Goal: Information Seeking & Learning: Compare options

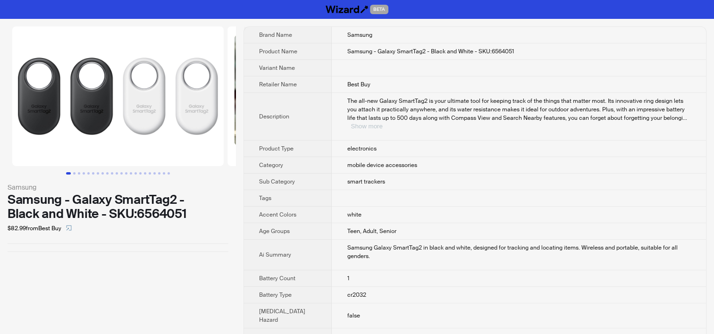
click at [382, 123] on button "Show more" at bounding box center [366, 126] width 32 height 7
click at [370, 171] on td "mobile device accessories" at bounding box center [517, 165] width 375 height 17
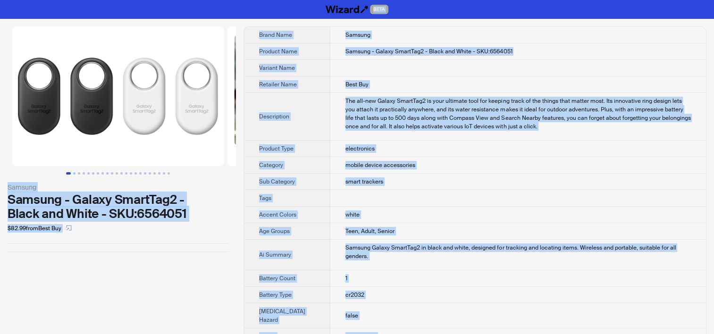
copy div "BETA Samsung Samsung - Galaxy SmartTag2 - Black and White - SKU:6564051 $82.99 …"
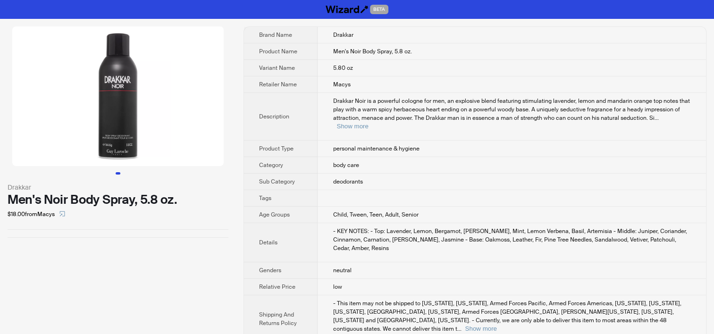
click at [379, 157] on td "body care" at bounding box center [511, 165] width 388 height 17
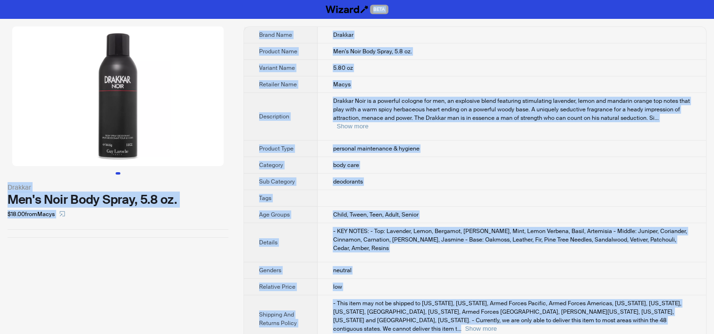
copy div "BETA Drakkar Men's Noir Body Spray, 5.8 oz. $18.00 from Macys Brand Name Drakka…"
click at [382, 61] on td "5.80 oz" at bounding box center [511, 68] width 388 height 17
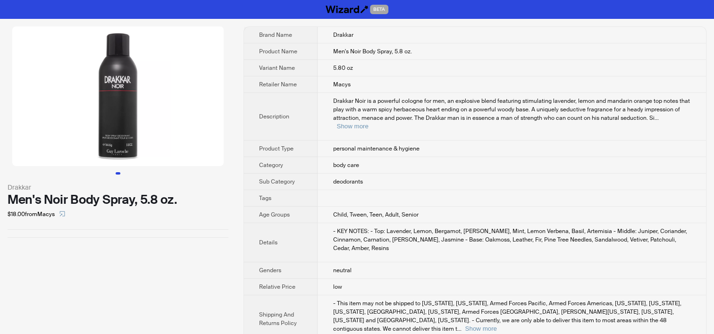
click at [116, 134] on img at bounding box center [117, 96] width 211 height 140
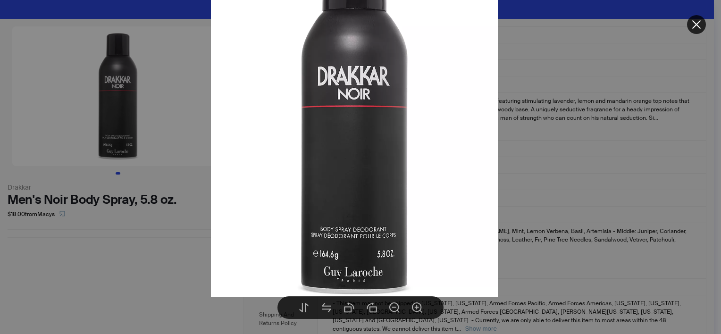
click at [219, 266] on img at bounding box center [354, 121] width 287 height 350
click at [121, 285] on div at bounding box center [360, 167] width 721 height 334
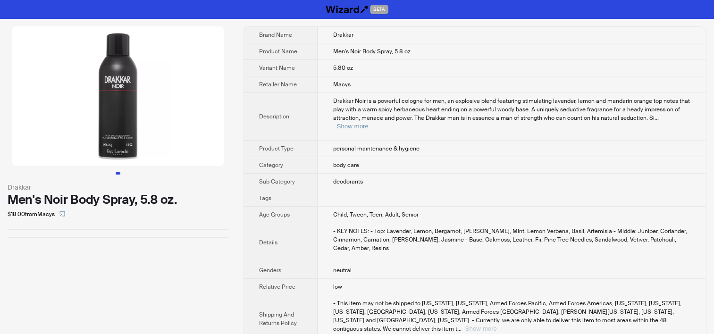
click at [496, 325] on button "Show more" at bounding box center [481, 328] width 32 height 7
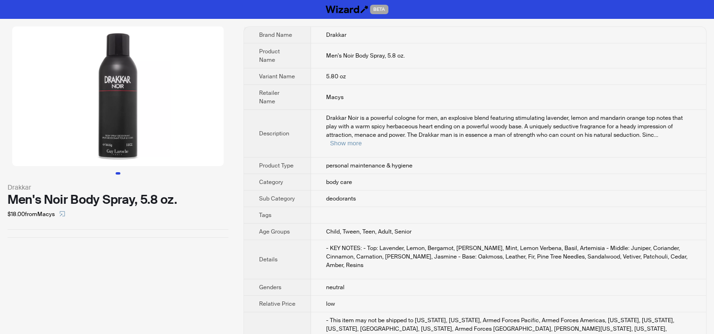
click at [373, 78] on td "5.80 oz" at bounding box center [508, 76] width 395 height 17
click at [668, 129] on span "Drakkar Noir is a powerful cologne for men, an explosive blend featuring stimul…" at bounding box center [504, 126] width 357 height 25
click at [361, 140] on button "Show more" at bounding box center [346, 143] width 32 height 7
click at [306, 136] on th "Description" at bounding box center [277, 134] width 67 height 48
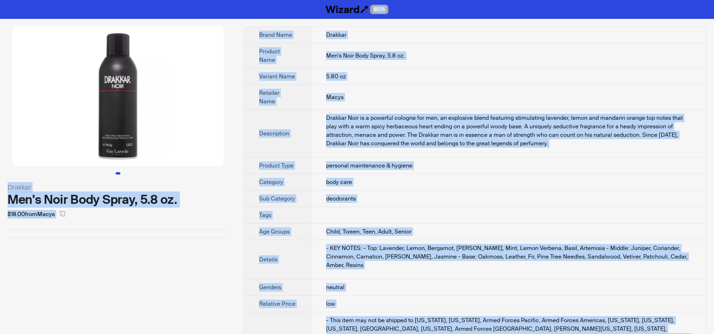
copy div "BETA Drakkar Men's Noir Body Spray, 5.8 oz. $18.00 from Macys Brand Name Drakka…"
click at [47, 258] on div "Drakkar Men's Noir Body Spray, 5.8 oz. $18.00 from Macys" at bounding box center [118, 218] width 236 height 399
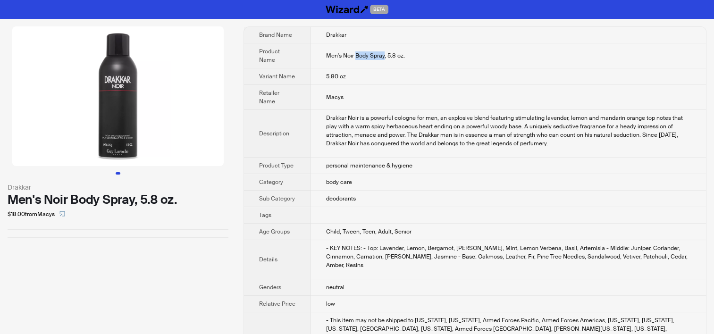
drag, startPoint x: 357, startPoint y: 57, endPoint x: 384, endPoint y: 55, distance: 27.4
click at [384, 55] on span "Men's Noir Body Spray, 5.8 oz." at bounding box center [365, 56] width 79 height 8
copy span "Body Spray"
click at [404, 60] on td "Men's Noir Body Spray, 5.8 oz." at bounding box center [508, 55] width 395 height 25
drag, startPoint x: 355, startPoint y: 55, endPoint x: 385, endPoint y: 52, distance: 30.3
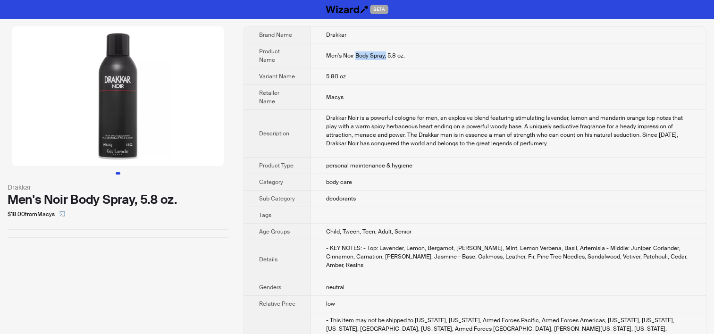
click at [385, 52] on span "Men's Noir Body Spray, 5.8 oz." at bounding box center [365, 56] width 79 height 8
copy span "Body Spray,"
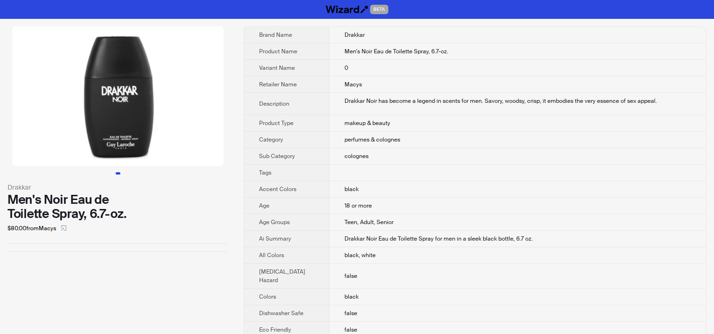
click at [416, 117] on td "makeup & beauty" at bounding box center [517, 123] width 376 height 17
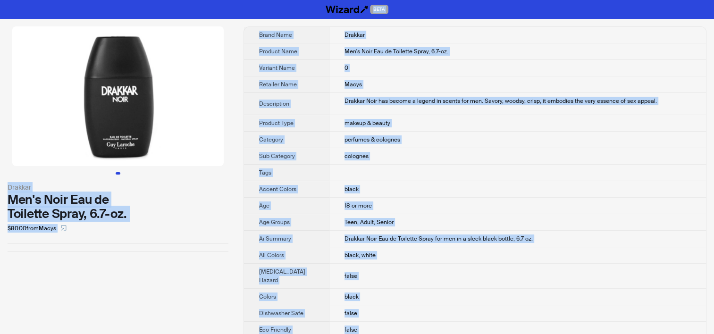
copy div "BETA Drakkar Men's Noir Eau de Toilette Spray, 6.7-oz. $80.00 from Macys Brand …"
click at [377, 93] on td "Drakkar Noir has become a legend in scents for men. Savory, woodsy, crisp, it e…" at bounding box center [517, 104] width 376 height 22
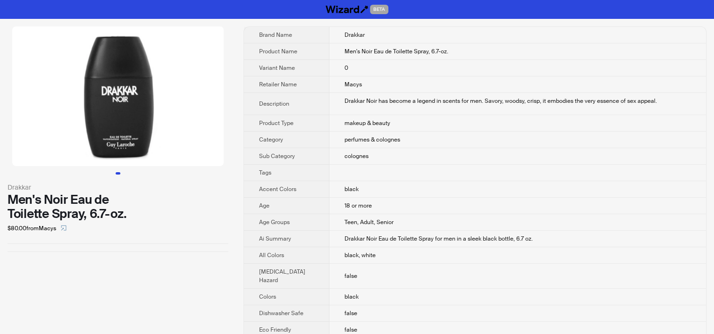
click at [112, 137] on img at bounding box center [117, 96] width 211 height 140
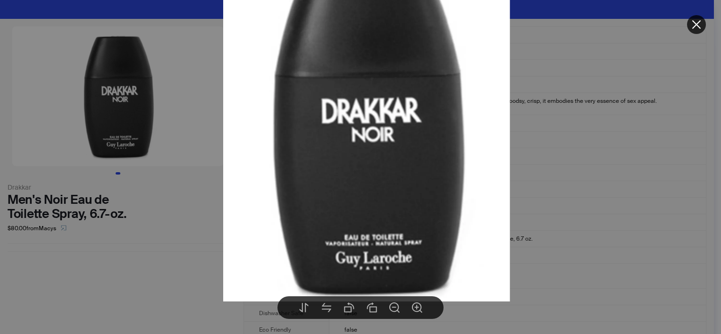
click at [102, 267] on div at bounding box center [360, 167] width 721 height 334
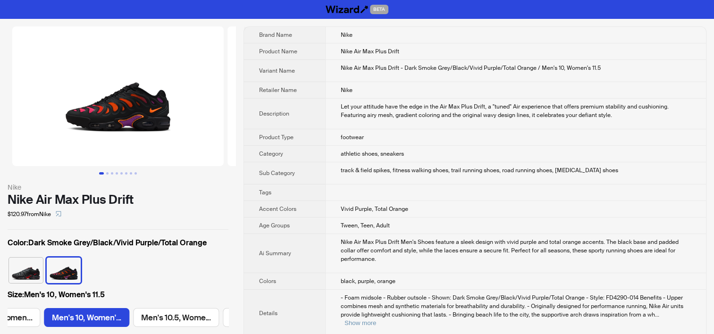
scroll to position [0, 1164]
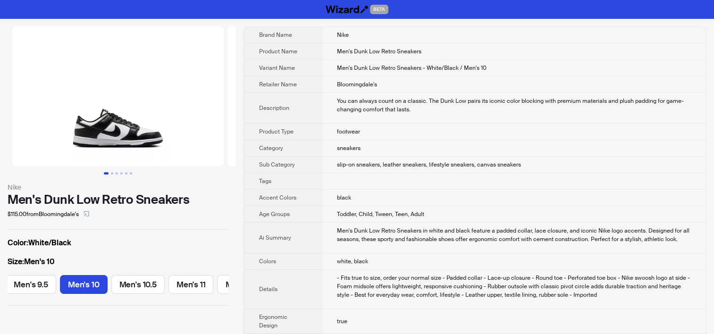
scroll to position [0, 286]
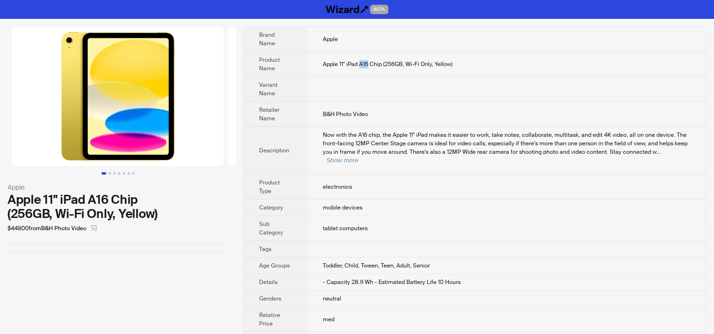
drag, startPoint x: 360, startPoint y: 63, endPoint x: 368, endPoint y: 64, distance: 8.1
click at [368, 64] on span "Apple 11" iPad A16 Chip (256GB, Wi-Fi Only, Yellow)" at bounding box center [388, 64] width 130 height 8
copy span "A16"
click at [115, 174] on button "Go to slide 3" at bounding box center [114, 173] width 2 height 2
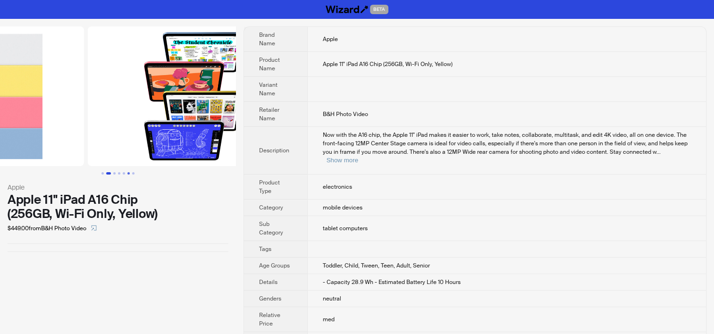
click at [127, 173] on button "Go to slide 6" at bounding box center [128, 173] width 2 height 2
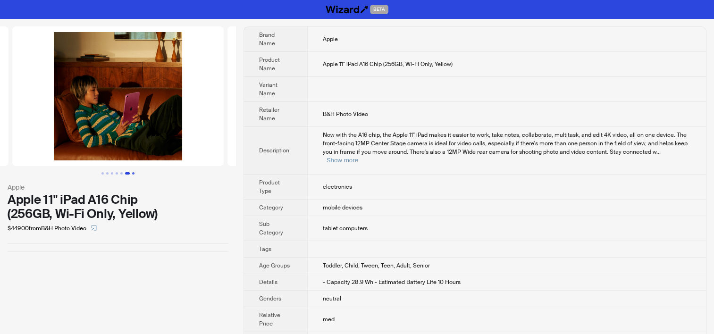
click at [132, 173] on button "Go to slide 7" at bounding box center [133, 173] width 2 height 2
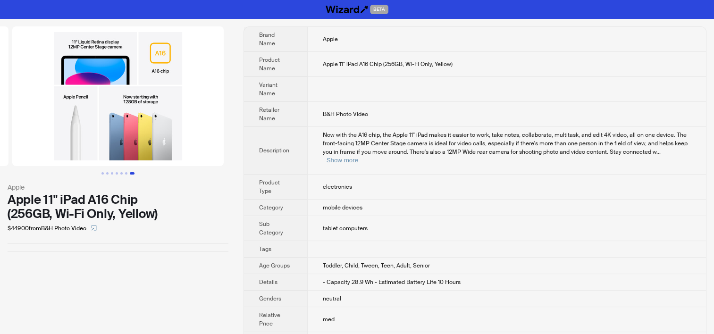
click at [417, 175] on td "electronics" at bounding box center [506, 187] width 399 height 25
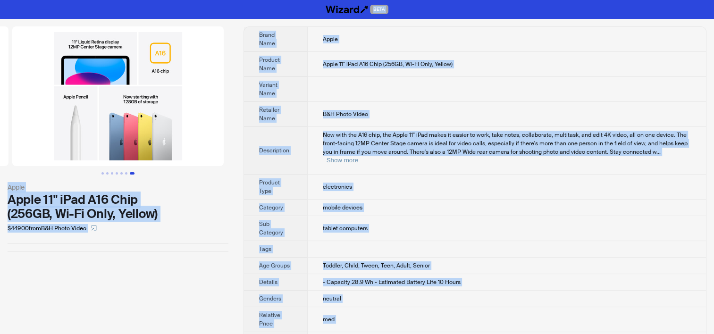
copy div "BETA Apple Apple 11" iPad A16 Chip (256GB, Wi-Fi Only, Yellow) $449.00 from B&H…"
drag, startPoint x: 69, startPoint y: 253, endPoint x: 74, endPoint y: 257, distance: 5.8
click at [69, 253] on div "Apple Apple 11" iPad A16 Chip (256GB, Wi-Fi Only, Yellow) $449.00 from B&H Phot…" at bounding box center [118, 139] width 236 height 241
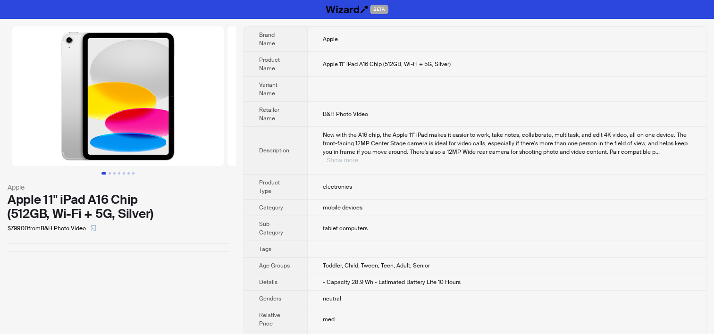
click at [358, 157] on button "Show more" at bounding box center [342, 160] width 32 height 7
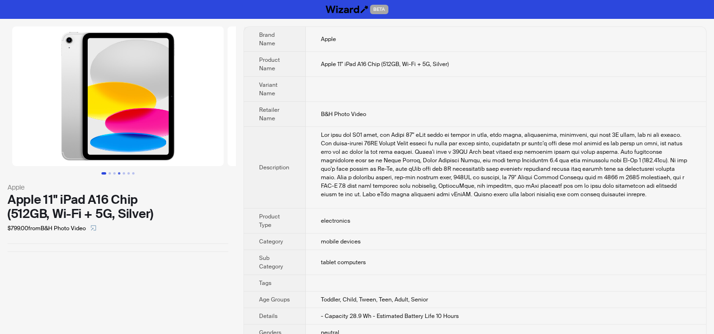
click at [118, 173] on button "Go to slide 4" at bounding box center [119, 173] width 2 height 2
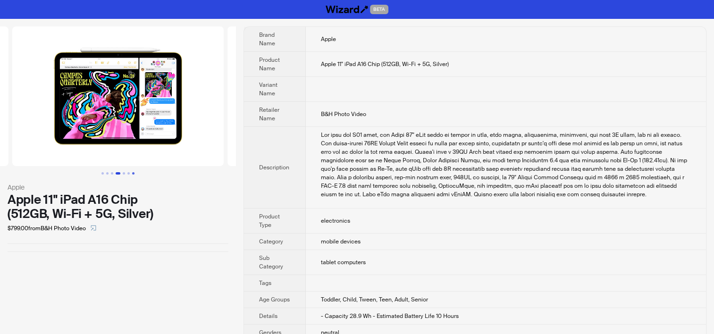
click at [132, 175] on button "Go to slide 7" at bounding box center [133, 173] width 2 height 2
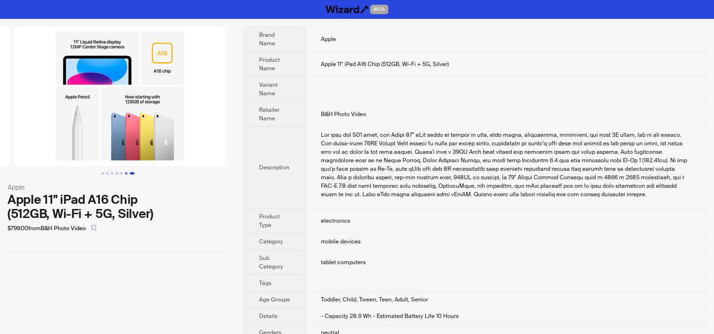
scroll to position [0, 1291]
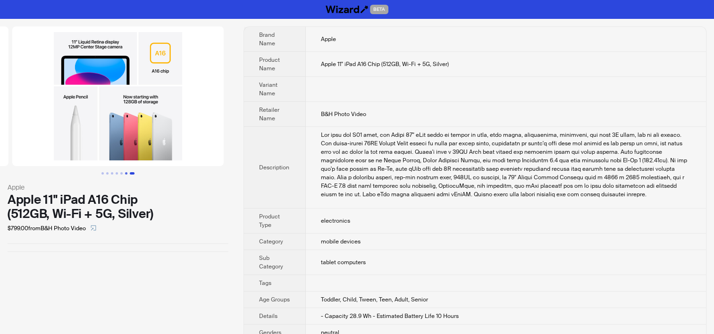
click at [125, 174] on button "Go to slide 6" at bounding box center [126, 173] width 2 height 2
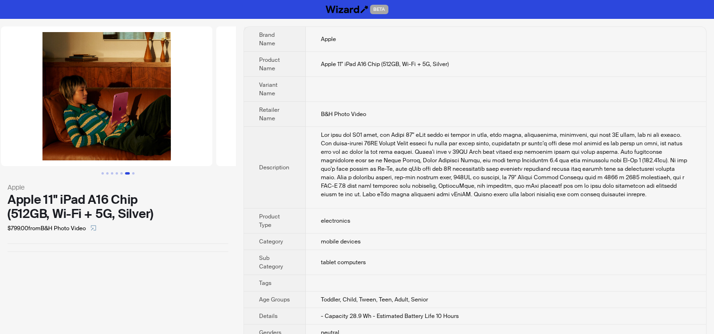
scroll to position [0, 1075]
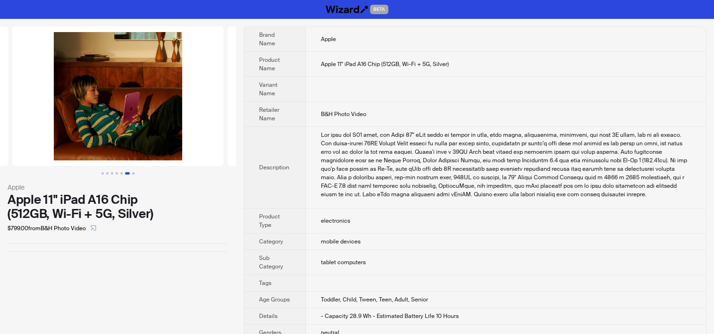
click at [351, 134] on div at bounding box center [506, 165] width 370 height 68
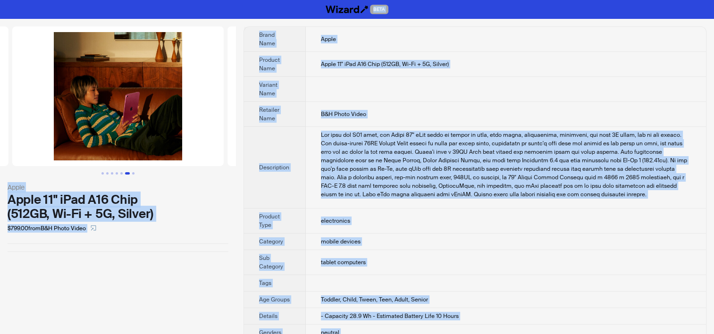
copy div "BETA Apple Apple 11" iPad A16 Chip (512GB, Wi-Fi + 5G, Silver) $799.00 from B&H…"
click at [381, 147] on div at bounding box center [506, 165] width 370 height 68
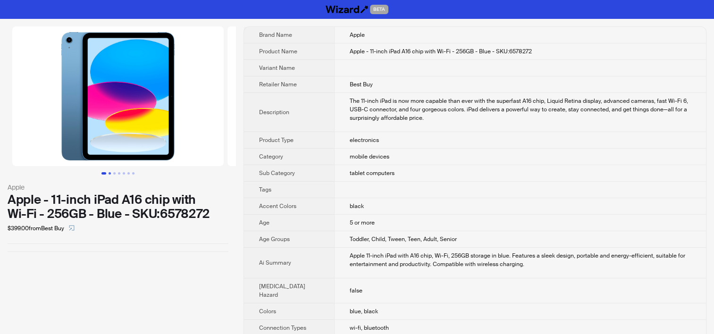
click at [110, 174] on button "Go to slide 2" at bounding box center [109, 173] width 2 height 2
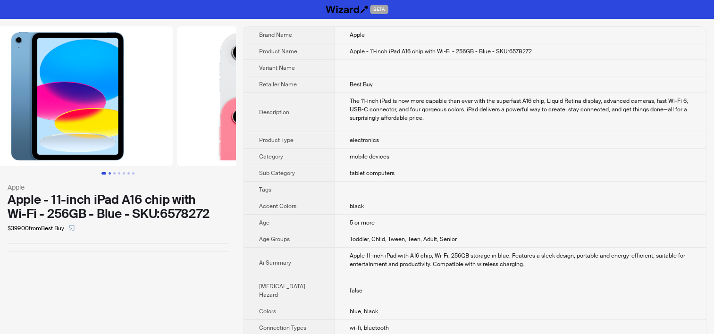
scroll to position [0, 215]
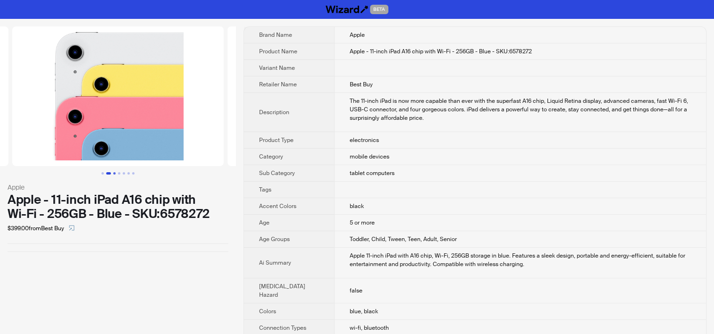
click at [115, 173] on button "Go to slide 3" at bounding box center [114, 173] width 2 height 2
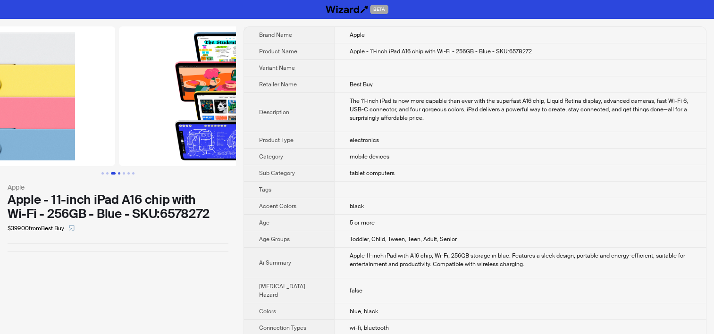
click at [119, 172] on button "Go to slide 4" at bounding box center [119, 173] width 2 height 2
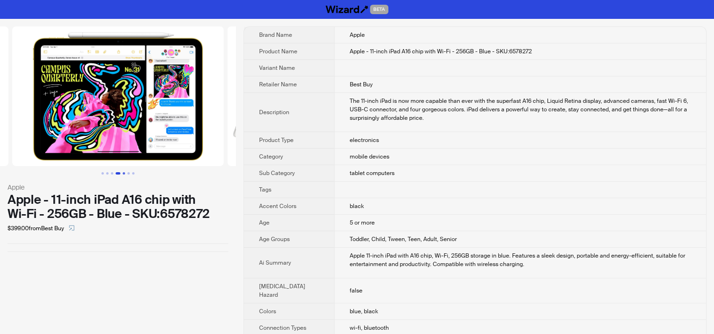
click at [123, 172] on button "Go to slide 5" at bounding box center [124, 173] width 2 height 2
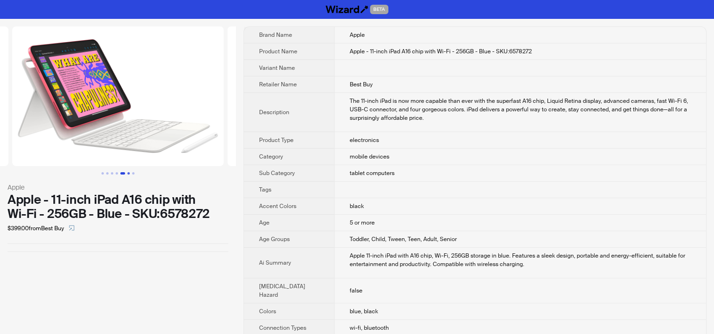
click at [130, 172] on button "Go to slide 6" at bounding box center [128, 173] width 2 height 2
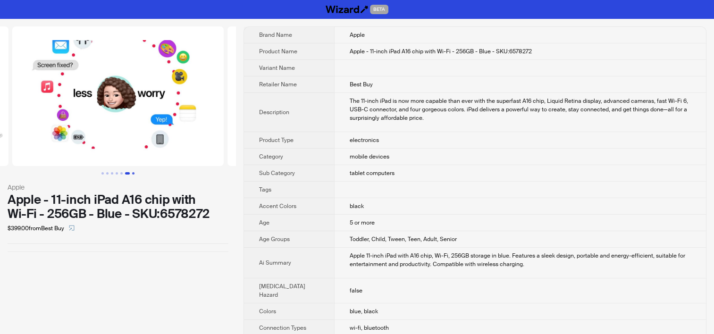
click at [132, 172] on button "Go to slide 7" at bounding box center [133, 173] width 2 height 2
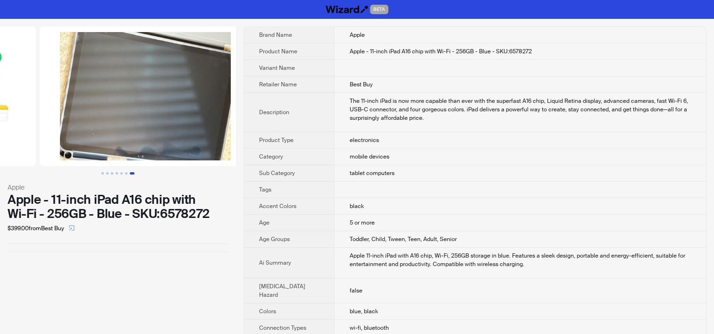
scroll to position [0, 1291]
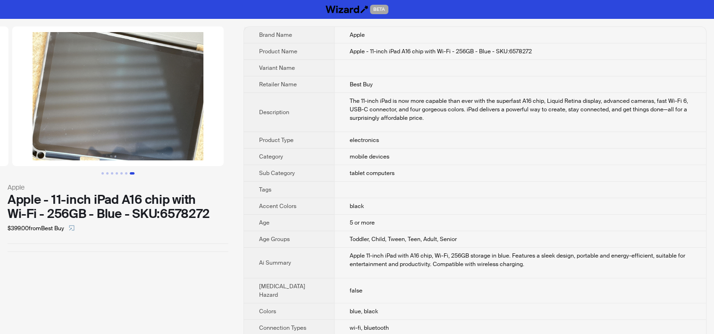
click at [370, 153] on span "mobile devices" at bounding box center [370, 157] width 40 height 8
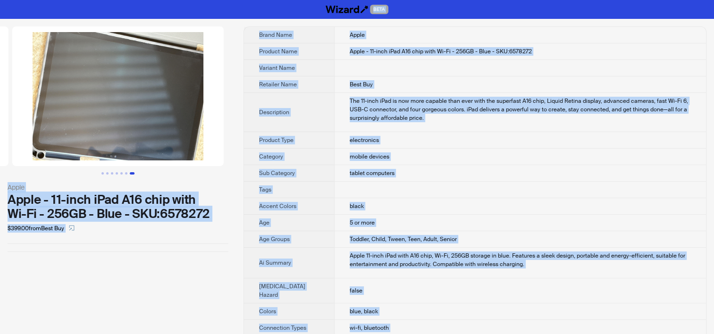
copy div "BETA Apple Apple - 11-inch iPad A16 chip with Wi-Fi - 256GB - Blue - SKU:657827…"
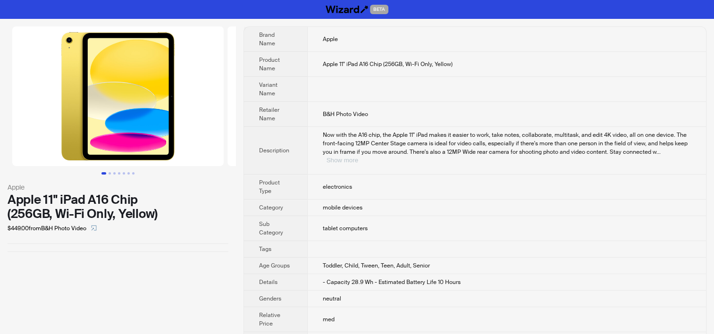
click at [358, 157] on button "Show more" at bounding box center [342, 160] width 32 height 7
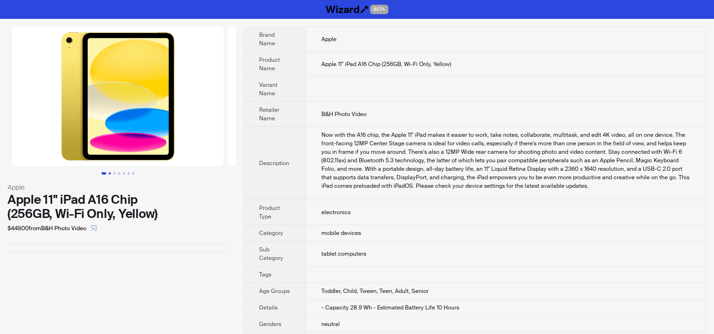
click at [109, 173] on button "Go to slide 2" at bounding box center [109, 173] width 2 height 2
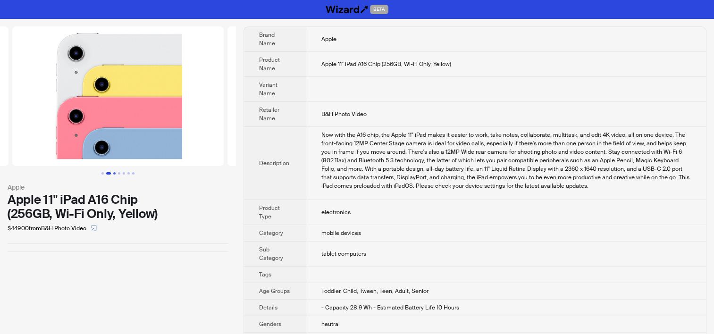
click at [115, 172] on button "Go to slide 3" at bounding box center [114, 173] width 2 height 2
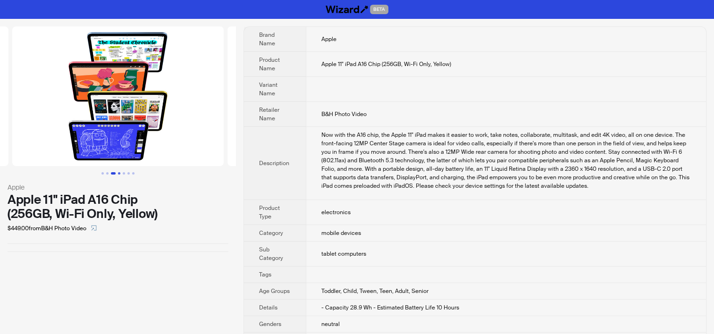
click at [119, 172] on button "Go to slide 4" at bounding box center [119, 173] width 2 height 2
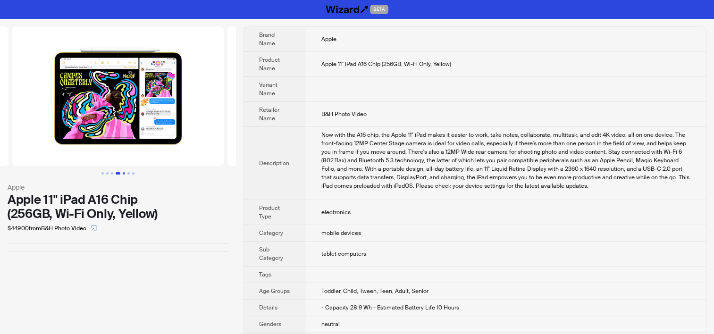
click at [125, 174] on button "Go to slide 5" at bounding box center [124, 173] width 2 height 2
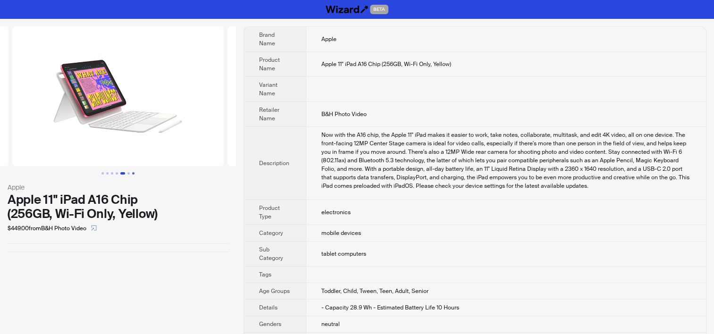
click at [132, 175] on button "Go to slide 7" at bounding box center [133, 173] width 2 height 2
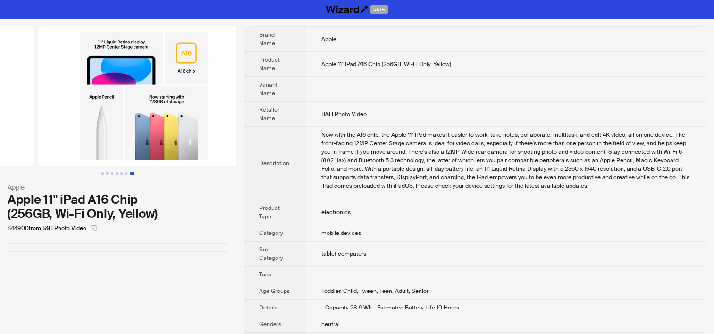
scroll to position [0, 1291]
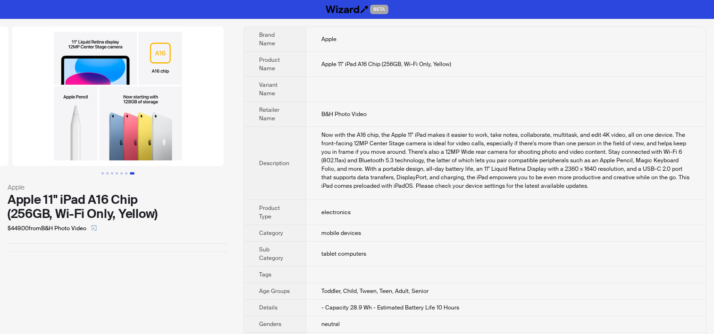
click at [278, 108] on span "Retailer Name" at bounding box center [269, 114] width 20 height 16
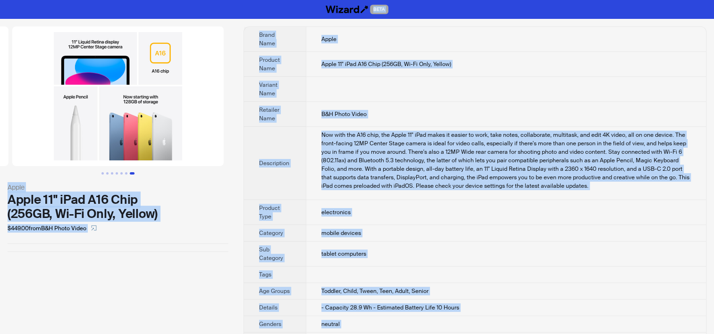
copy div "BETA Apple Apple 11" iPad A16 Chip (256GB, Wi-Fi Only, Yellow) $449.00 from B&H…"
click at [409, 122] on td "B&H Photo Video" at bounding box center [506, 114] width 400 height 25
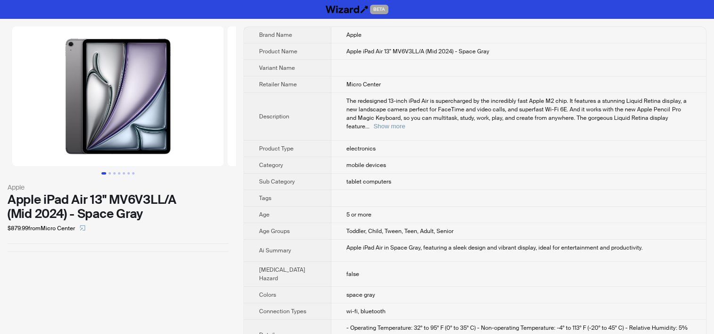
click at [286, 207] on th "Age" at bounding box center [287, 215] width 87 height 17
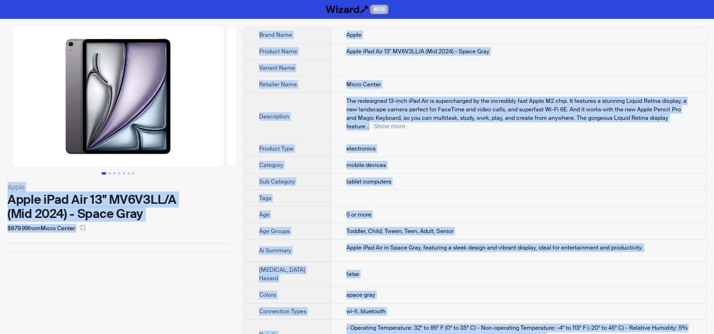
copy div "LORE Ipsum Dolor sIta Con 45" AD5E6SE/D (Eiu 4065) - Tempo Inci $296.11 utla Et…"
click at [366, 93] on td "The redesigned 13-inch iPad Air is supercharged by the incredibly fast Apple M2…" at bounding box center [518, 117] width 375 height 48
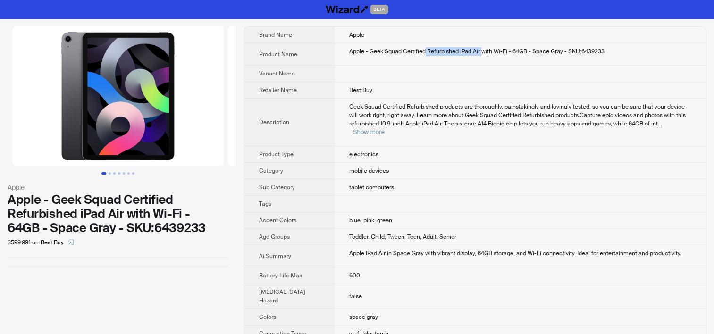
drag, startPoint x: 419, startPoint y: 49, endPoint x: 475, endPoint y: 49, distance: 55.7
click at [475, 49] on div "Apple - Geek Squad Certified Refurbished iPad Air with Wi-Fi - 64GB - Space Gra…" at bounding box center [520, 51] width 342 height 8
click at [450, 61] on td "Apple - Geek Squad Certified Refurbished iPad Air with Wi-Fi - 64GB - Space Gra…" at bounding box center [519, 54] width 372 height 22
click at [367, 167] on span "mobile devices" at bounding box center [369, 171] width 40 height 8
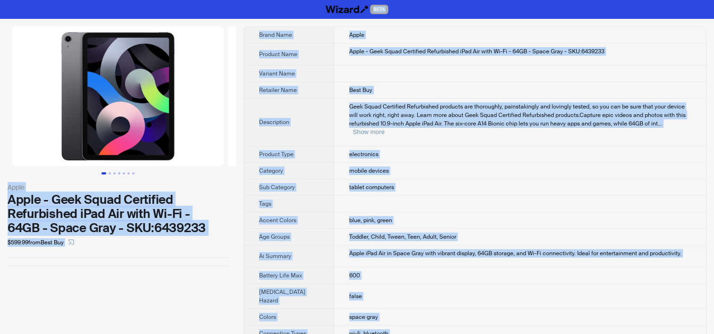
copy div "BETA Apple Apple - Geek Squad Certified Refurbished iPad Air with Wi-Fi - 64GB …"
click at [396, 49] on div "Apple - Geek Squad Certified Refurbished iPad Air with Wi-Fi - 64GB - Space Gra…" at bounding box center [520, 51] width 342 height 8
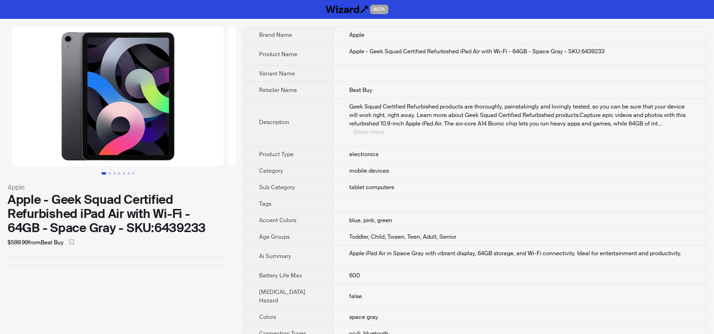
click at [384, 128] on button "Show more" at bounding box center [369, 131] width 32 height 7
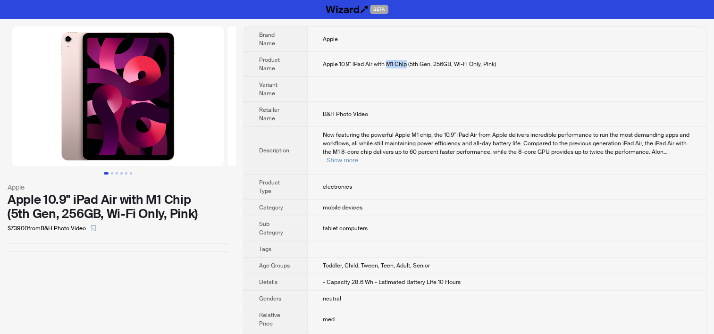
drag, startPoint x: 386, startPoint y: 64, endPoint x: 405, endPoint y: 64, distance: 18.9
click at [405, 64] on span "Apple 10.9" iPad Air with M1 Chip (5th Gen, 256GB, Wi-Fi Only, Pink)" at bounding box center [409, 64] width 173 height 8
copy span "M1 Chip"
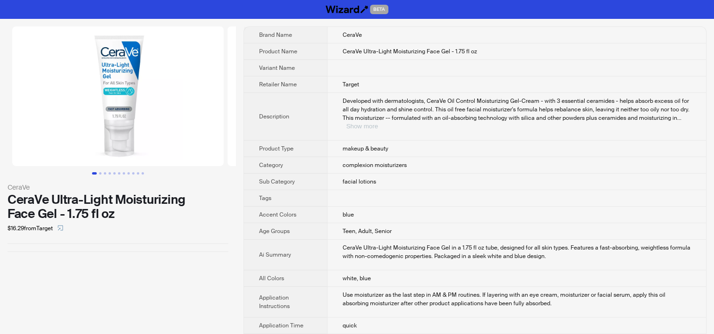
click at [378, 123] on button "Show more" at bounding box center [362, 126] width 32 height 7
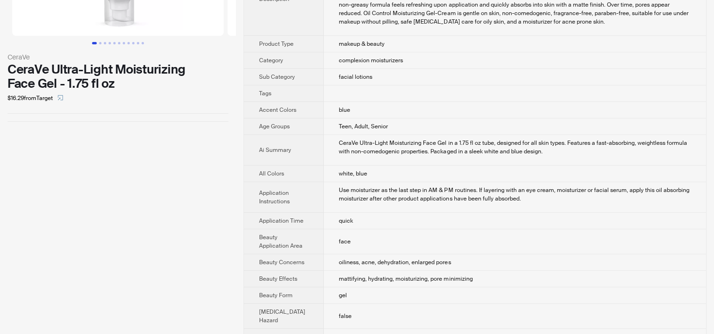
scroll to position [374, 0]
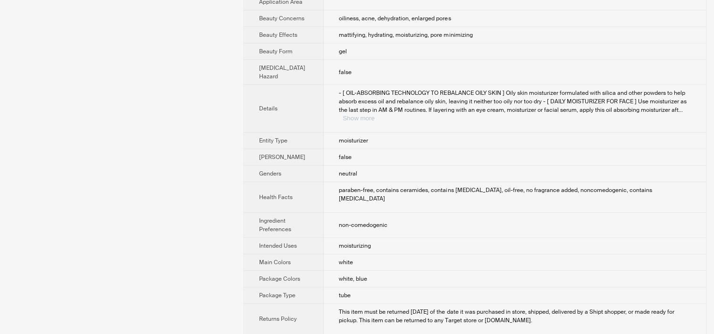
click at [374, 122] on button "Show more" at bounding box center [358, 118] width 32 height 7
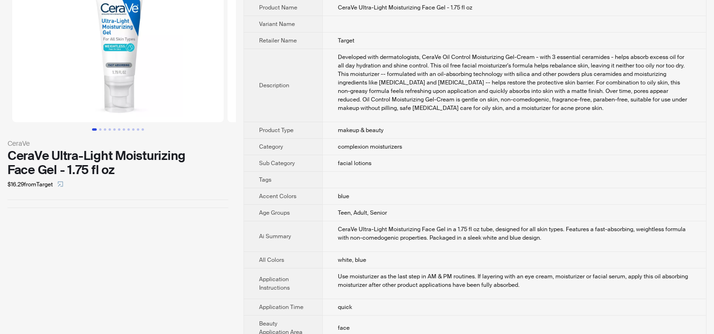
scroll to position [0, 0]
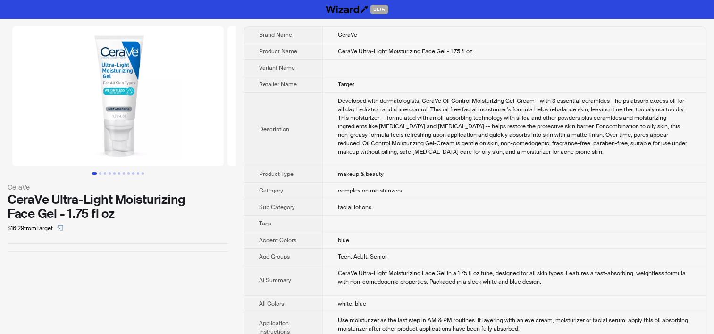
click at [164, 83] on img at bounding box center [117, 96] width 211 height 140
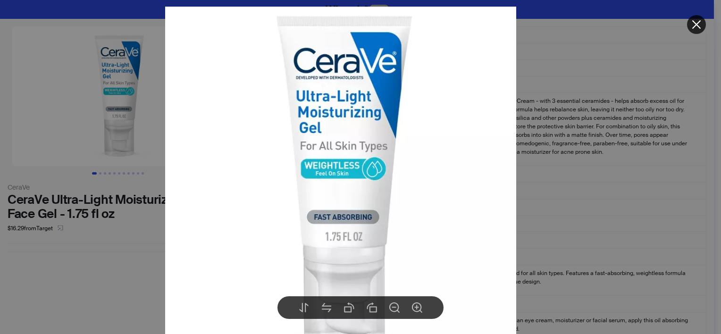
click at [590, 124] on div at bounding box center [360, 167] width 721 height 334
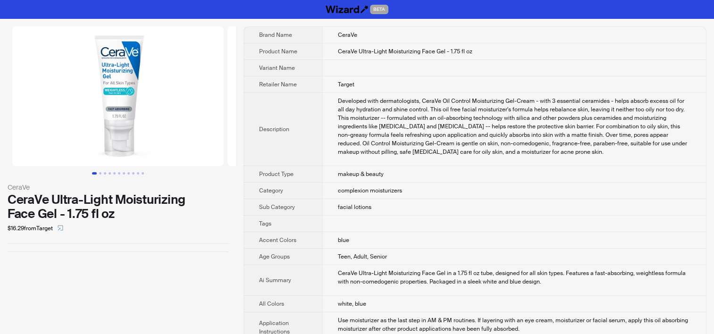
click at [410, 156] on div "Developed with dermatologists, CeraVe Oil Control Moisturizing Gel-Cream - with…" at bounding box center [514, 126] width 353 height 59
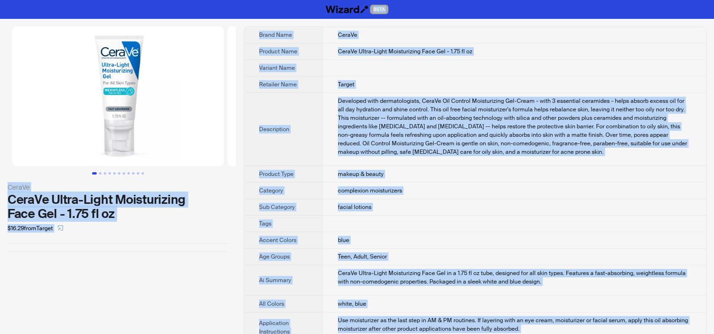
copy div "BETA CeraVe CeraVe Ultra-Light Moisturizing Face Gel - 1.75 fl oz $16.29 from T…"
click at [386, 156] on div "Developed with dermatologists, CeraVe Oil Control Moisturizing Gel-Cream - with…" at bounding box center [514, 126] width 353 height 59
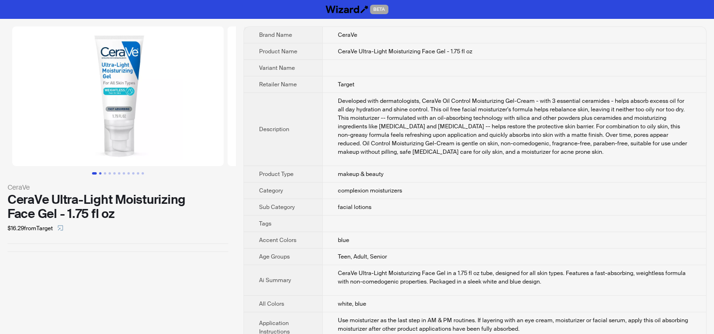
click at [101, 173] on button "Go to slide 2" at bounding box center [100, 173] width 2 height 2
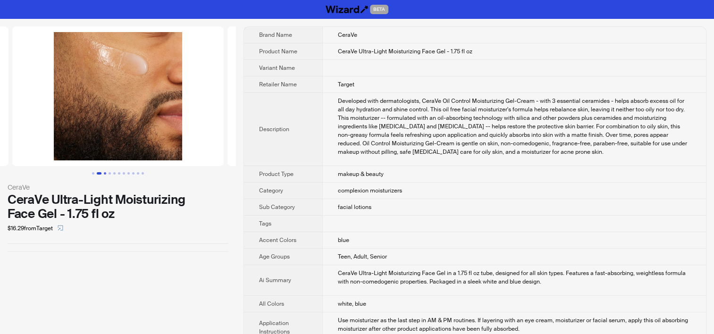
click at [104, 172] on button "Go to slide 3" at bounding box center [105, 173] width 2 height 2
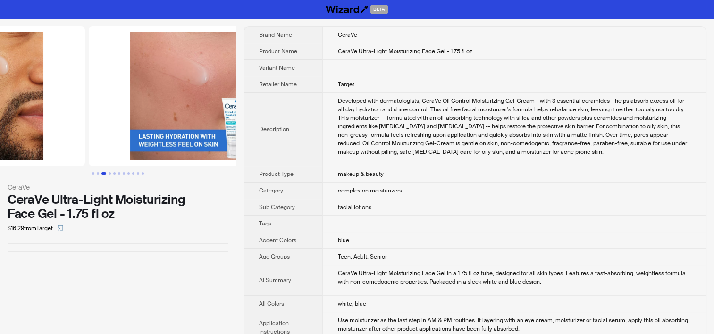
scroll to position [0, 430]
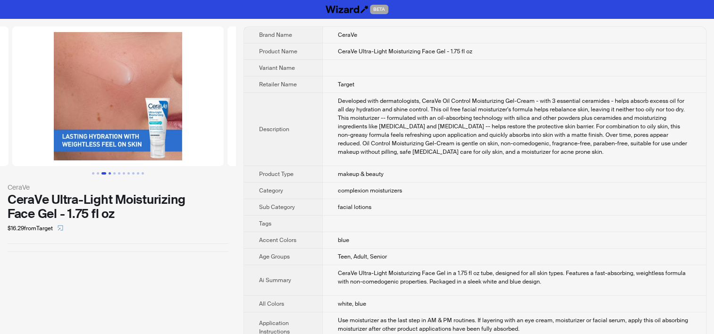
click at [109, 172] on button "Go to slide 4" at bounding box center [109, 173] width 2 height 2
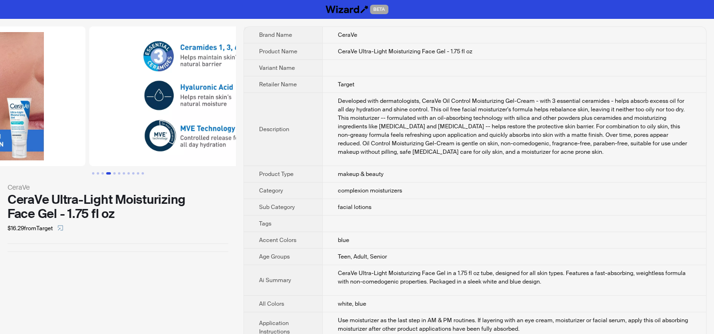
scroll to position [0, 645]
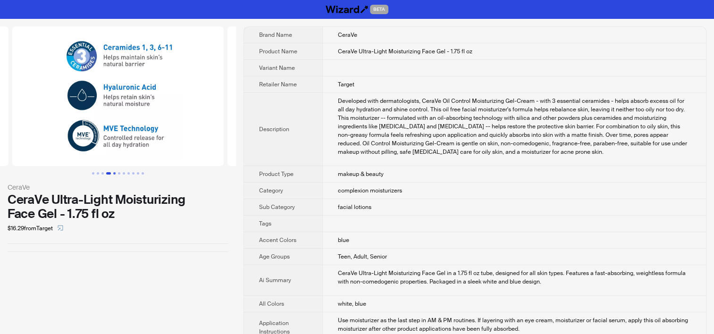
click at [114, 172] on button "Go to slide 5" at bounding box center [114, 173] width 2 height 2
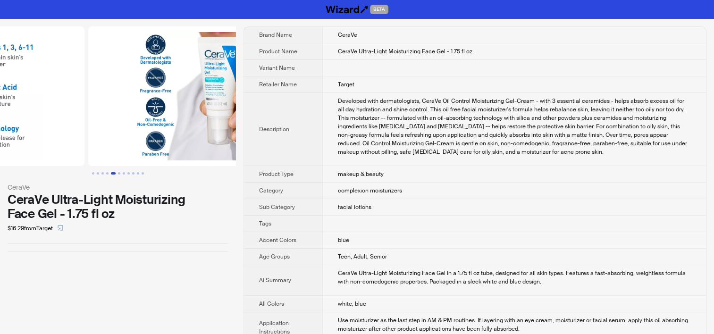
scroll to position [0, 860]
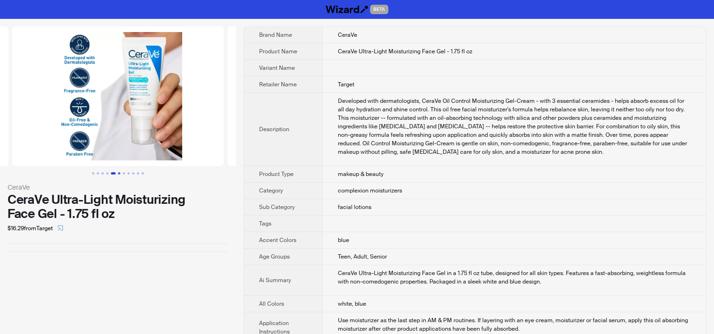
click at [119, 174] on button "Go to slide 6" at bounding box center [119, 173] width 2 height 2
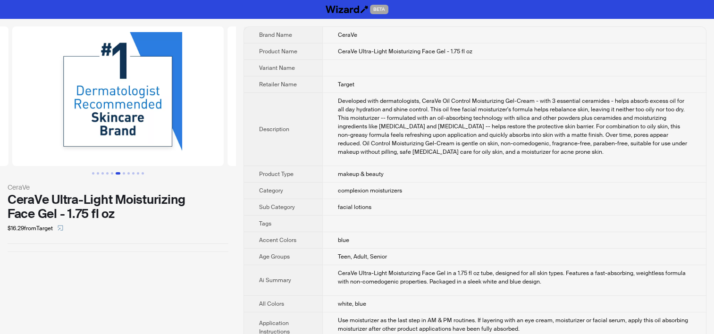
click at [123, 174] on button "Go to slide 7" at bounding box center [124, 173] width 2 height 2
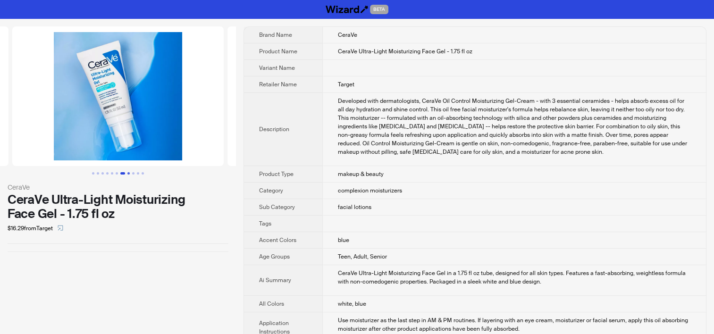
click at [129, 174] on button "Go to slide 8" at bounding box center [128, 173] width 2 height 2
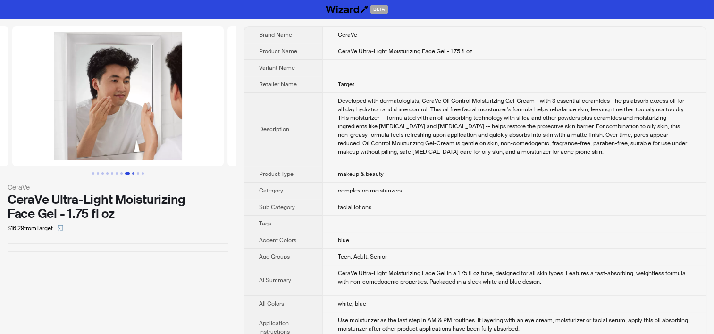
click at [133, 173] on button "Go to slide 9" at bounding box center [133, 173] width 2 height 2
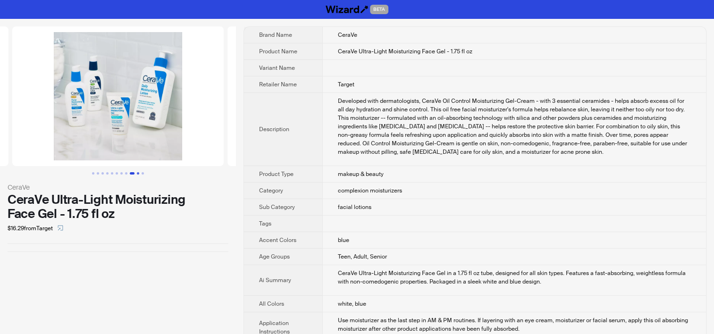
click at [138, 173] on button "Go to slide 10" at bounding box center [138, 173] width 2 height 2
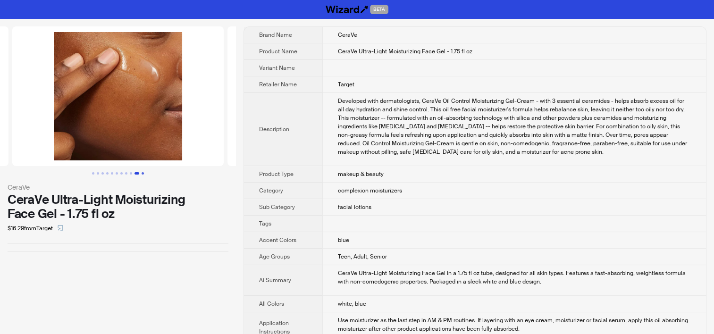
click at [142, 173] on button "Go to slide 11" at bounding box center [143, 173] width 2 height 2
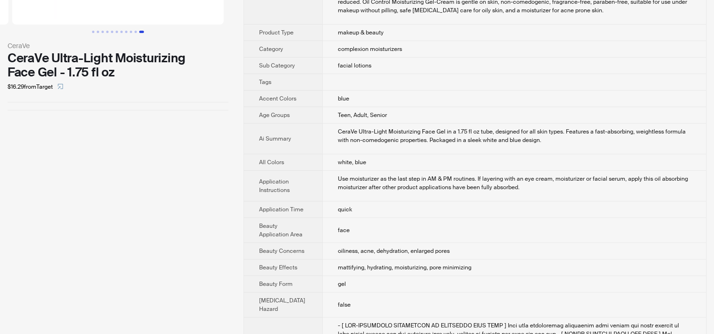
scroll to position [330, 0]
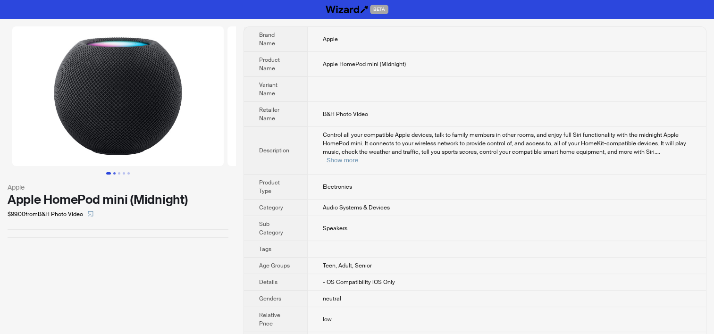
click at [113, 173] on button "Go to slide 2" at bounding box center [114, 173] width 2 height 2
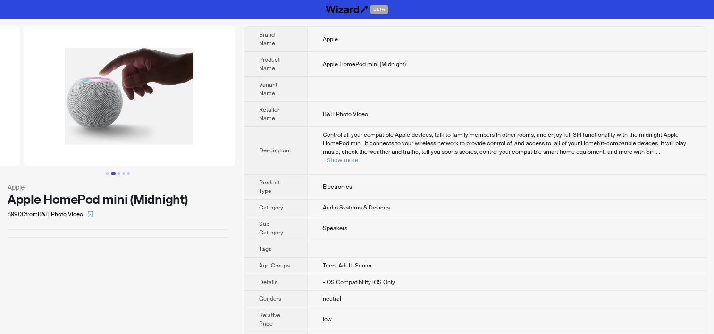
scroll to position [0, 215]
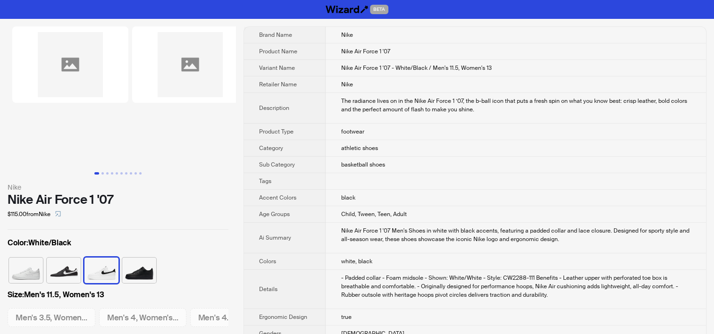
scroll to position [0, 1436]
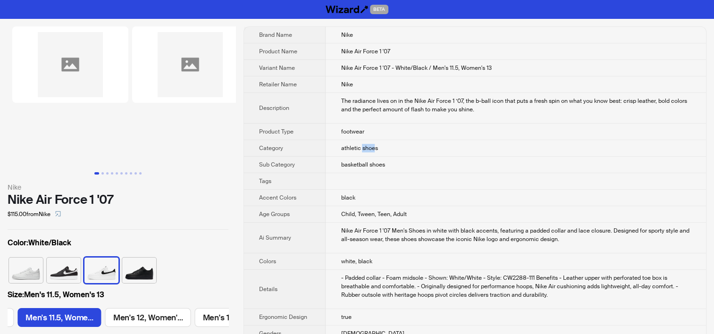
drag, startPoint x: 361, startPoint y: 148, endPoint x: 373, endPoint y: 147, distance: 12.3
click at [373, 147] on span "athletic shoes" at bounding box center [359, 148] width 37 height 8
copy span "shoe"
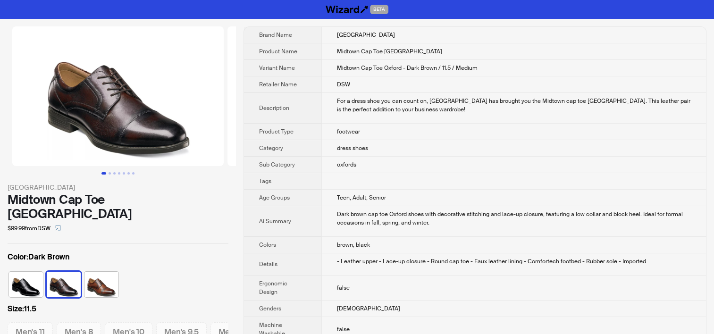
scroll to position [0, 50]
click at [109, 173] on button "Go to slide 2" at bounding box center [109, 173] width 2 height 2
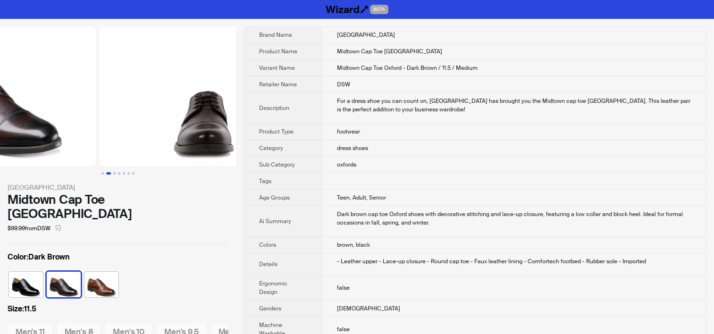
scroll to position [0, 167]
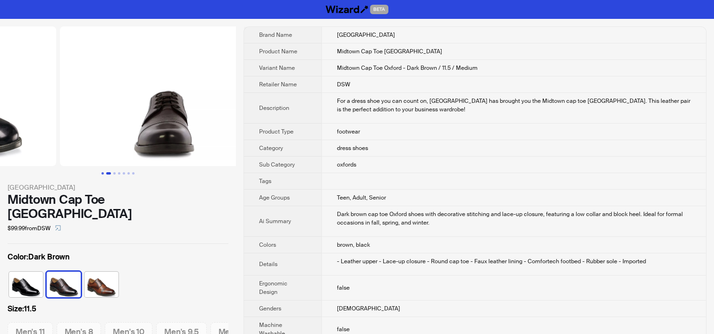
click at [102, 173] on button "Go to slide 1" at bounding box center [102, 173] width 2 height 2
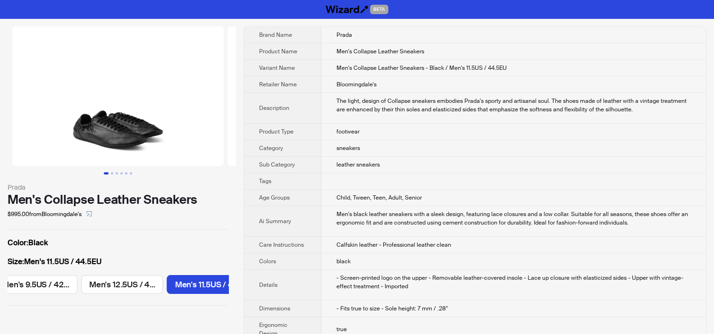
scroll to position [0, 923]
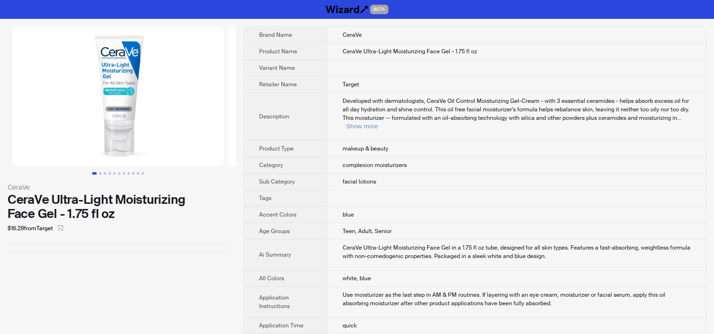
click at [103, 86] on img at bounding box center [117, 96] width 211 height 140
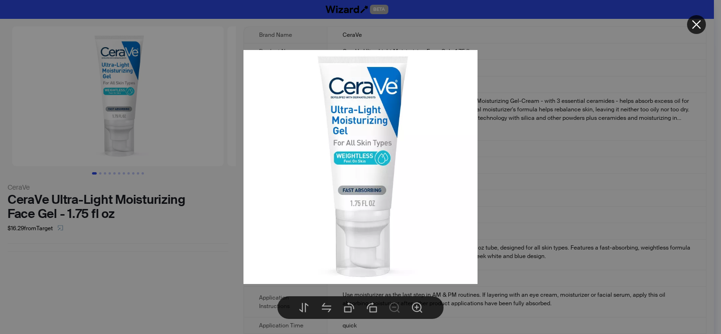
click at [588, 119] on div at bounding box center [360, 167] width 721 height 334
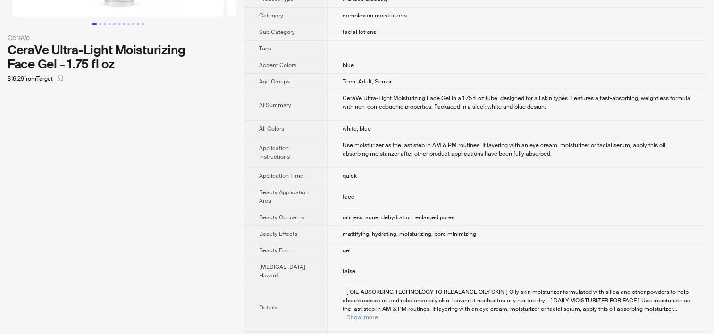
scroll to position [283, 0]
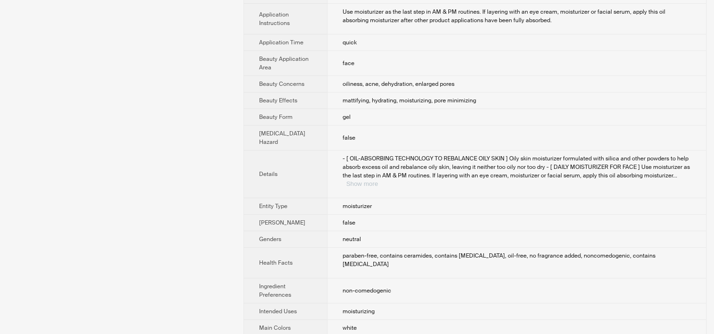
click at [378, 180] on button "Show more" at bounding box center [362, 183] width 32 height 7
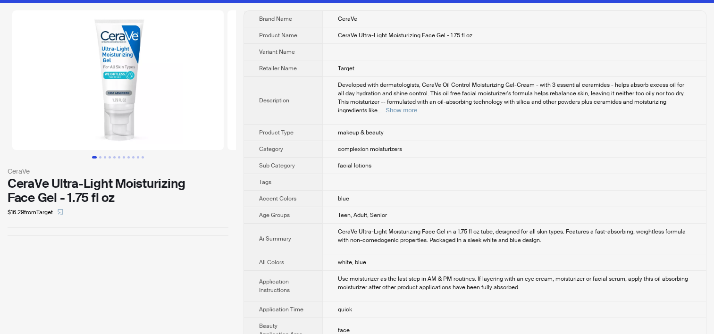
scroll to position [0, 0]
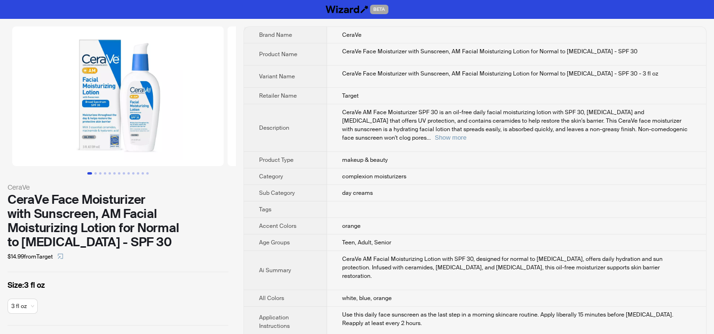
click at [122, 115] on img at bounding box center [117, 96] width 211 height 140
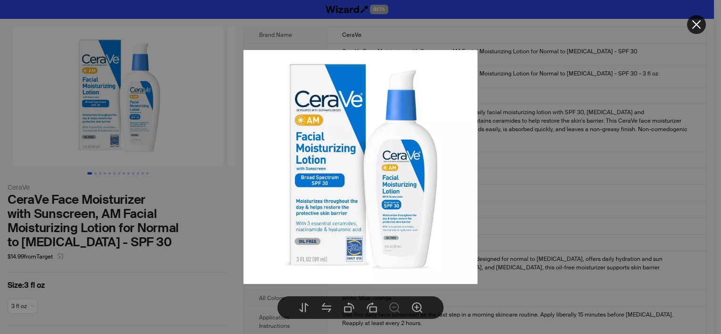
click at [494, 161] on div at bounding box center [360, 167] width 721 height 334
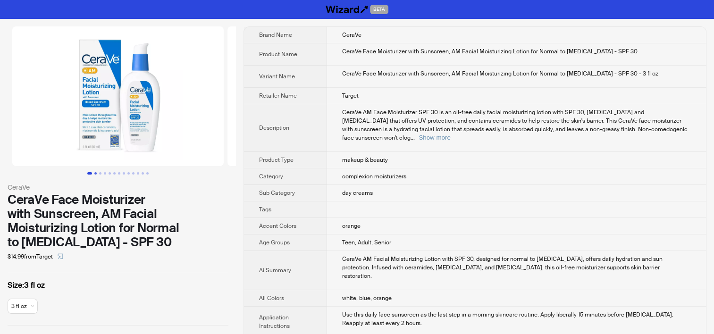
click at [94, 172] on button "Go to slide 2" at bounding box center [95, 173] width 2 height 2
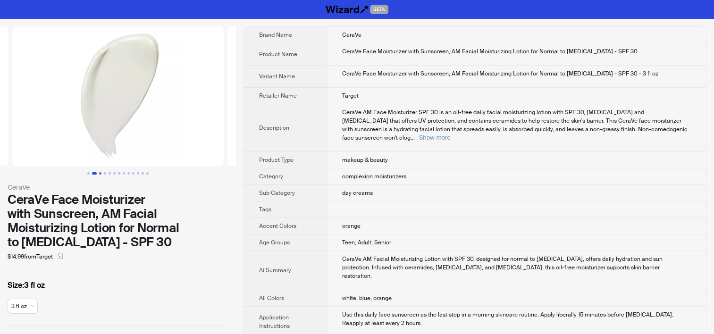
click at [101, 172] on button "Go to slide 3" at bounding box center [100, 173] width 2 height 2
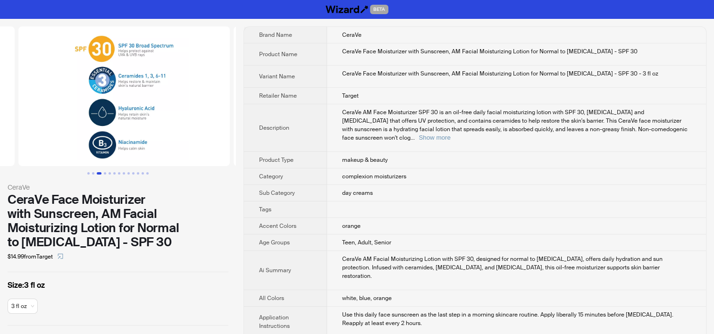
scroll to position [0, 430]
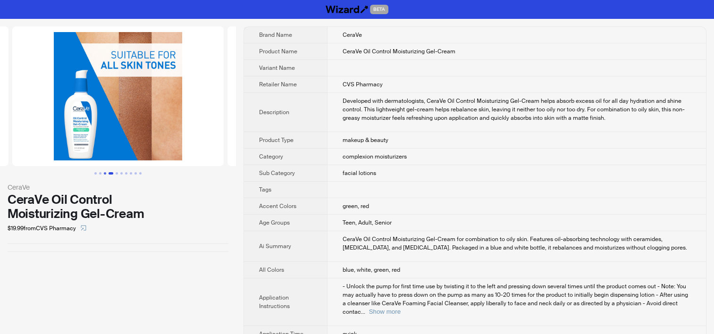
click at [104, 173] on button "Go to slide 3" at bounding box center [105, 173] width 2 height 2
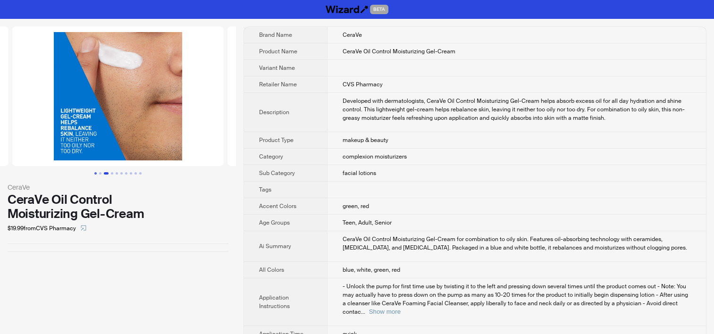
click at [94, 173] on button "Go to slide 1" at bounding box center [95, 173] width 2 height 2
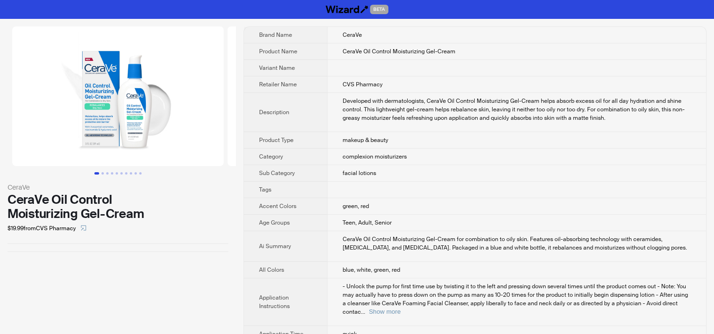
click at [98, 108] on img at bounding box center [117, 96] width 211 height 140
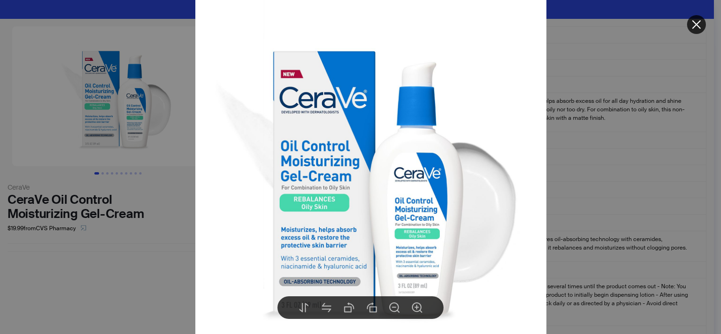
click at [138, 262] on div at bounding box center [360, 167] width 721 height 334
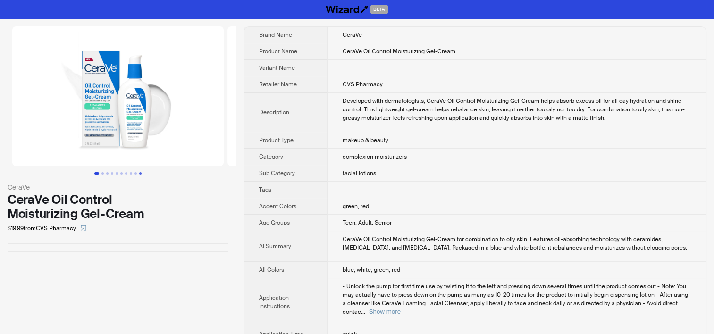
click at [140, 172] on button "Go to slide 10" at bounding box center [140, 173] width 2 height 2
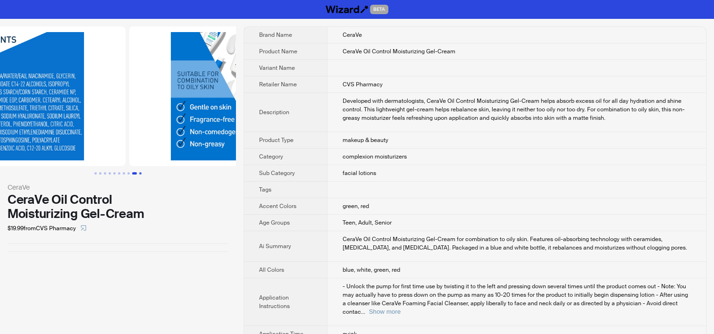
scroll to position [0, 1650]
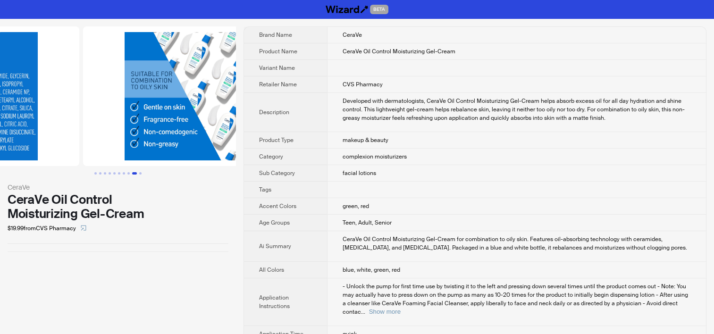
click at [134, 173] on button "Go to slide 9" at bounding box center [134, 173] width 5 height 2
click at [127, 172] on button "Go to slide 8" at bounding box center [128, 173] width 2 height 2
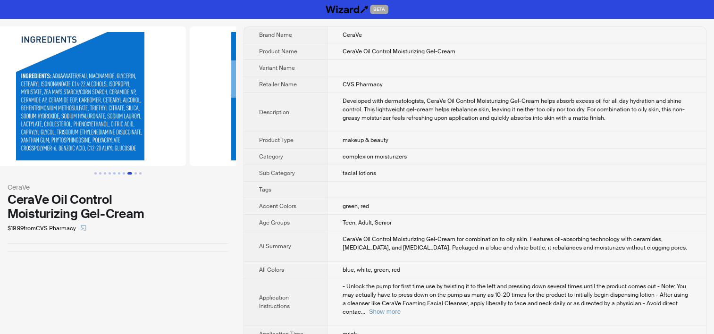
scroll to position [0, 1458]
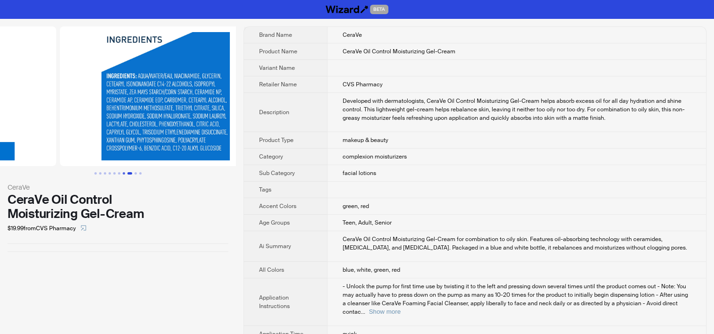
click at [123, 172] on button "Go to slide 7" at bounding box center [124, 173] width 2 height 2
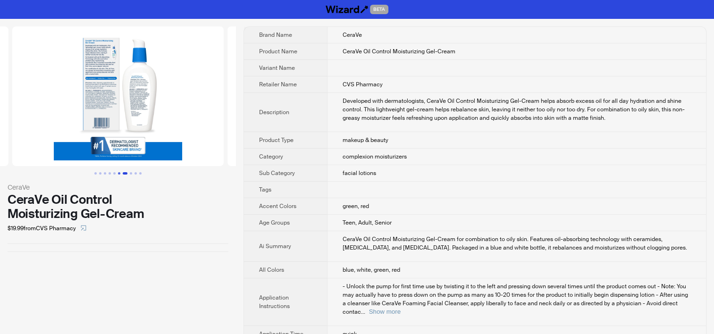
click at [118, 173] on button "Go to slide 6" at bounding box center [119, 173] width 2 height 2
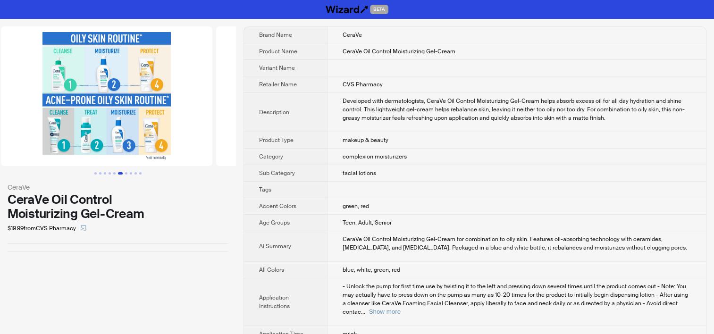
scroll to position [0, 1075]
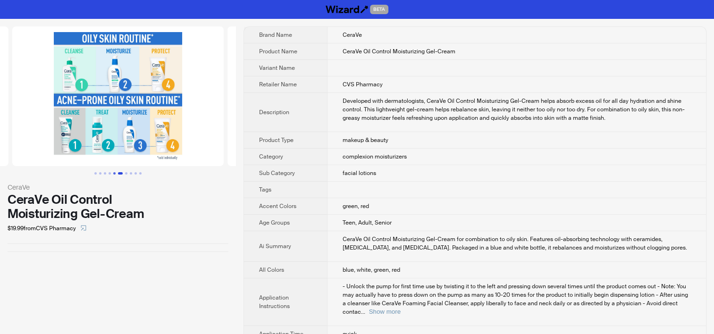
click at [116, 172] on button "Go to slide 5" at bounding box center [114, 173] width 2 height 2
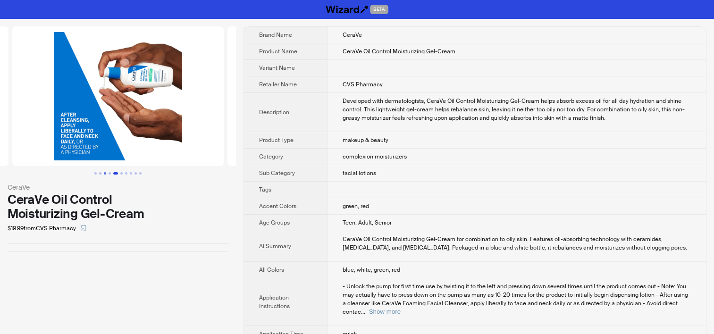
click at [106, 172] on button "Go to slide 3" at bounding box center [105, 173] width 2 height 2
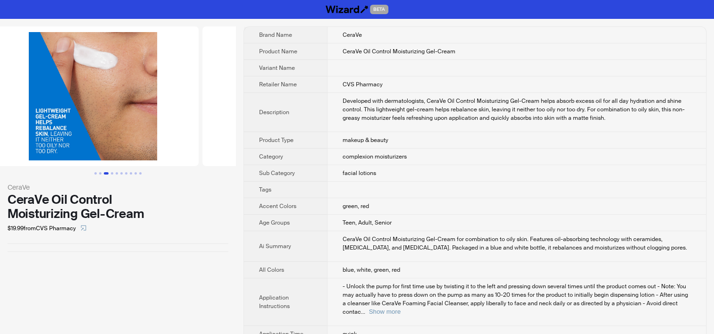
scroll to position [0, 430]
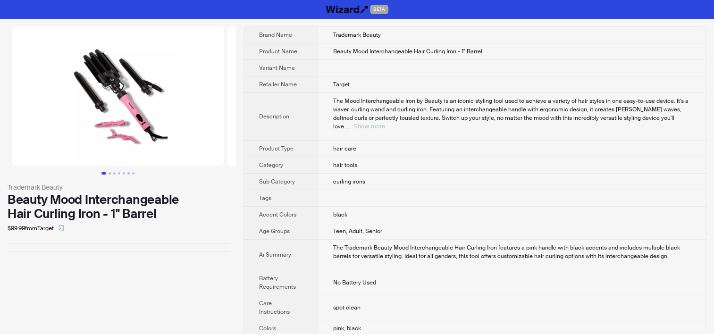
click at [385, 123] on button "Show more" at bounding box center [369, 126] width 32 height 7
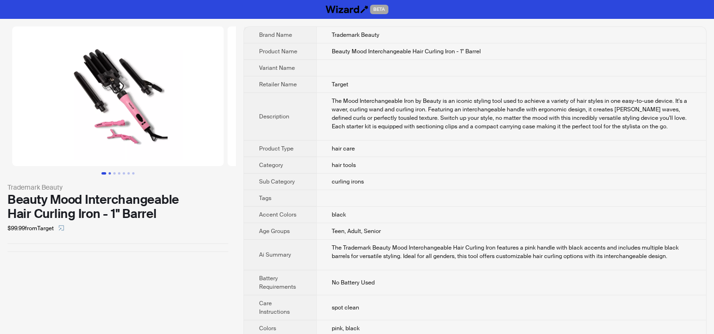
click at [111, 172] on button "Go to slide 2" at bounding box center [109, 173] width 2 height 2
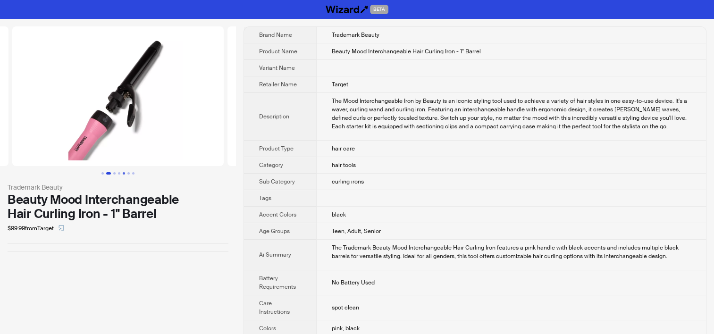
click at [123, 172] on button "Go to slide 5" at bounding box center [124, 173] width 2 height 2
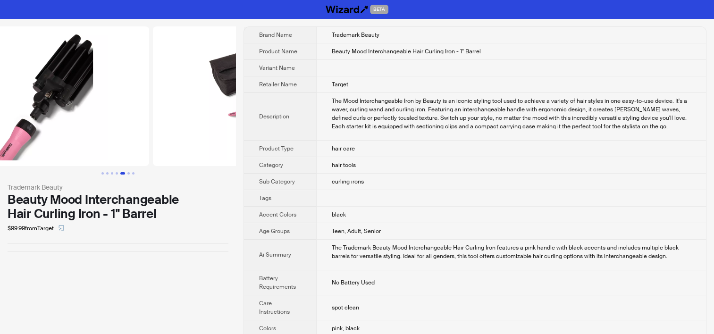
scroll to position [0, 860]
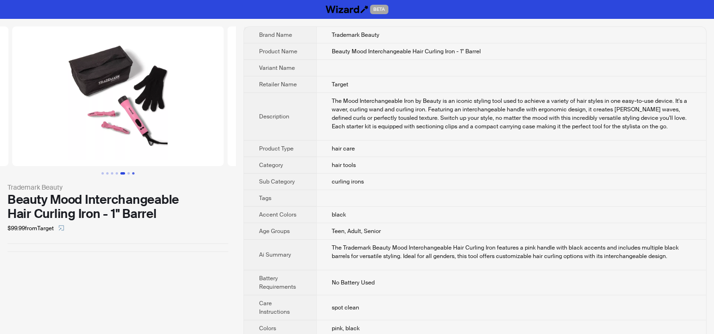
click at [134, 173] on button "Go to slide 7" at bounding box center [133, 173] width 2 height 2
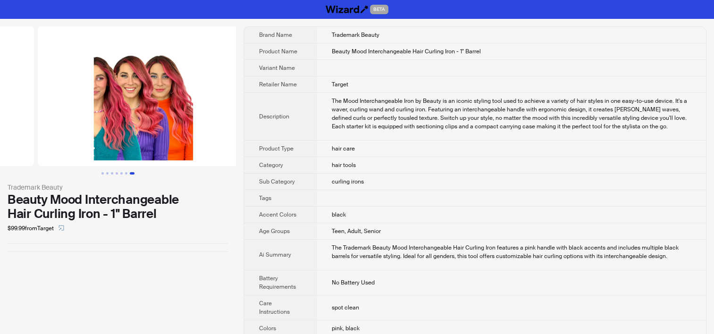
scroll to position [0, 1291]
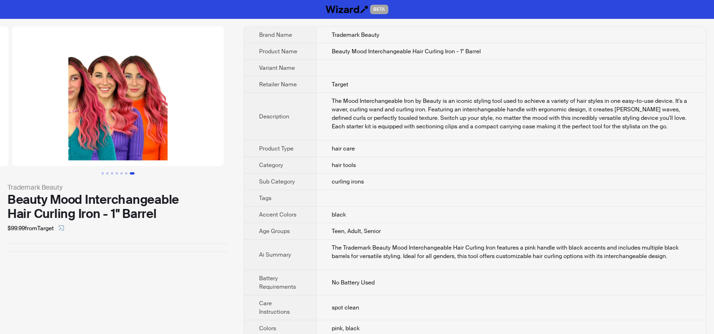
click at [130, 173] on button "Go to slide 7" at bounding box center [132, 173] width 5 height 2
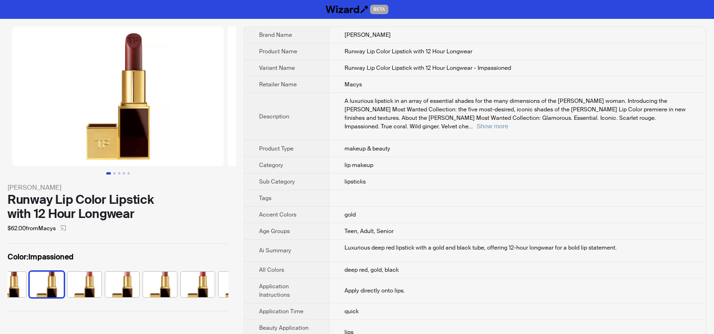
scroll to position [0, 137]
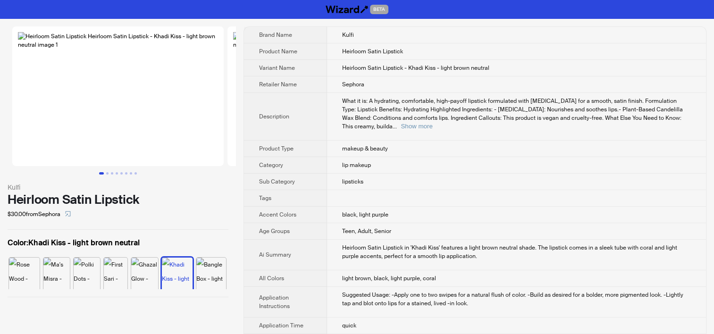
scroll to position [0, 43]
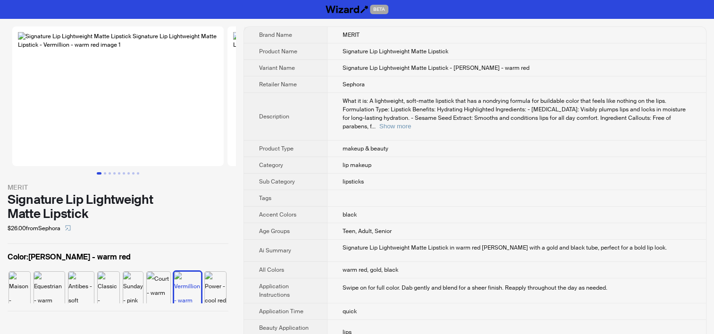
scroll to position [0, 81]
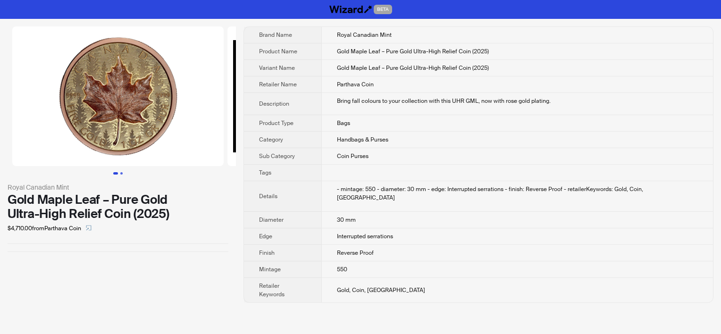
click at [123, 173] on button "Go to slide 2" at bounding box center [121, 173] width 2 height 2
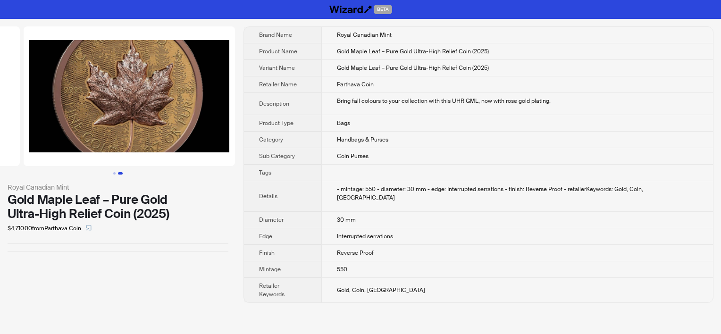
scroll to position [0, 215]
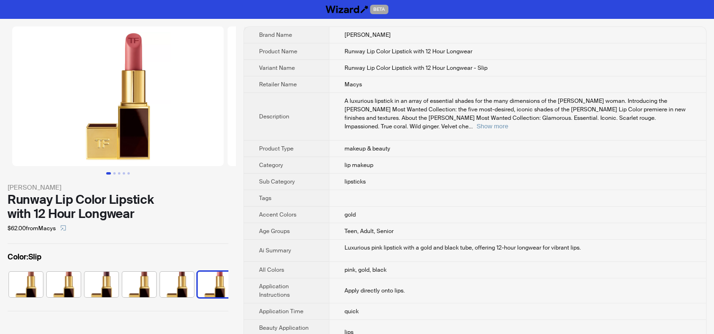
scroll to position [0, 157]
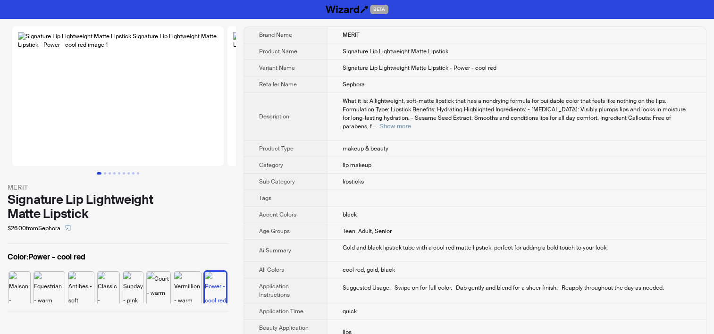
scroll to position [0, 81]
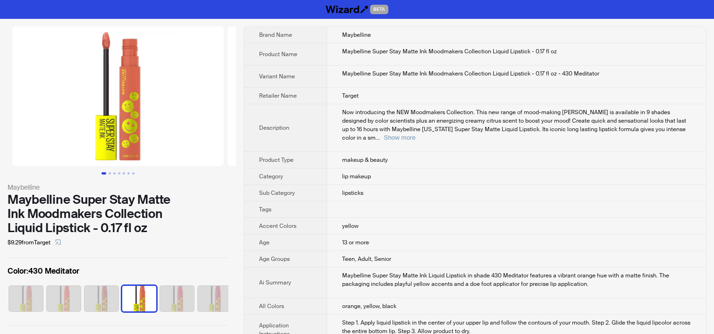
scroll to position [0, 81]
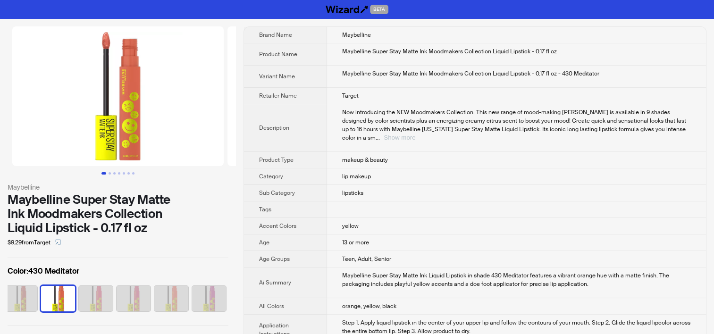
click at [415, 134] on button "Show more" at bounding box center [399, 137] width 32 height 7
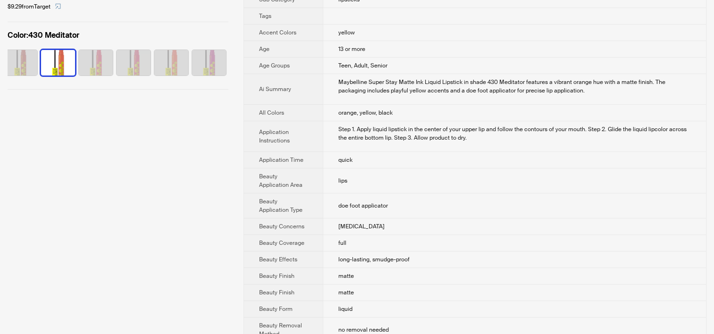
scroll to position [0, 0]
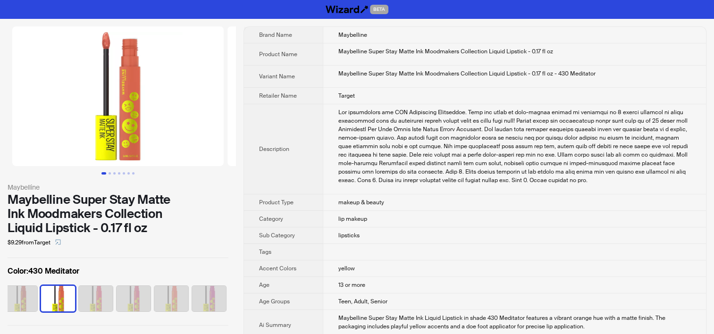
click at [358, 121] on div "Now introducing the NEW Moodmakers Collection. This new range of mood-making ma…" at bounding box center [514, 146] width 352 height 76
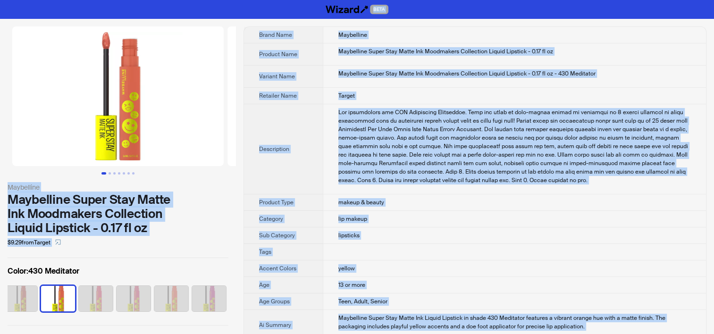
copy div "BETA Maybelline Maybelline Super Stay Matte Ink Moodmakers Collection Liquid Li…"
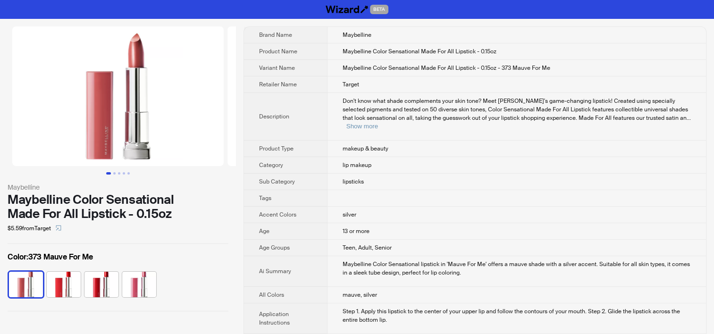
click at [375, 160] on td "lip makeup" at bounding box center [516, 165] width 379 height 17
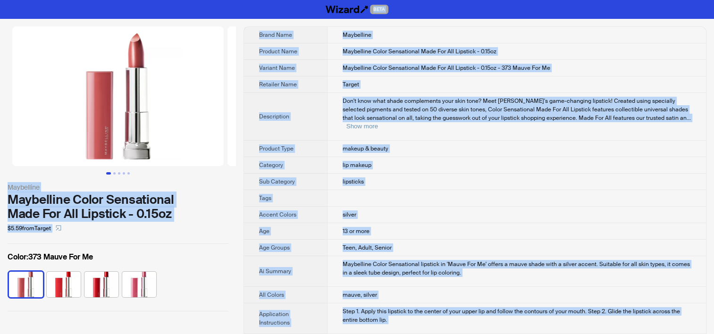
copy div "BETA Maybelline Maybelline Color Sensational Made For All Lipstick - 0.15oz $5.…"
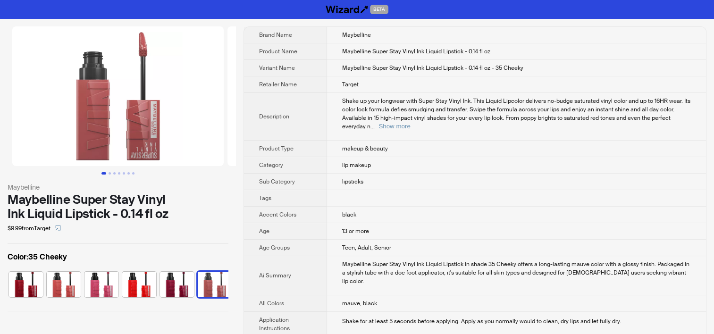
scroll to position [0, 175]
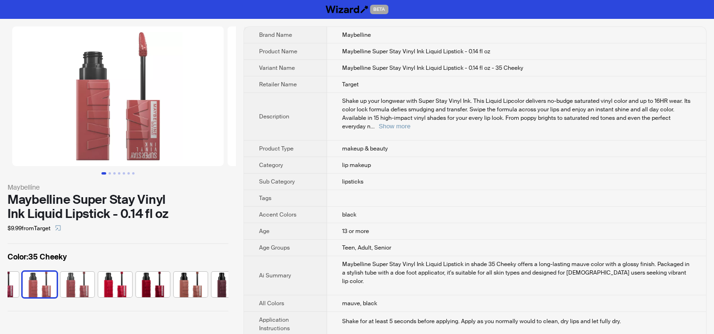
click at [386, 190] on td at bounding box center [516, 198] width 379 height 17
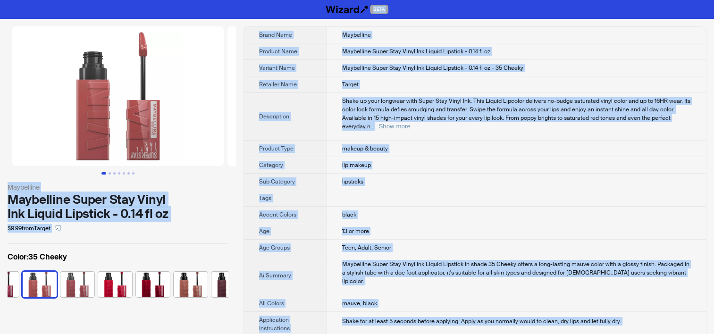
copy div "BETA Maybelline Maybelline Super Stay Vinyl Ink Liquid Lipstick - 0.14 fl oz $9…"
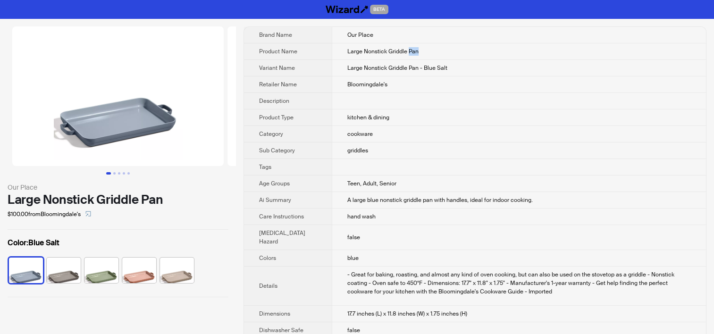
drag, startPoint x: 398, startPoint y: 52, endPoint x: 410, endPoint y: 49, distance: 12.1
click at [410, 49] on td "Large Nonstick Griddle Pan" at bounding box center [519, 51] width 374 height 17
copy span "Pan"
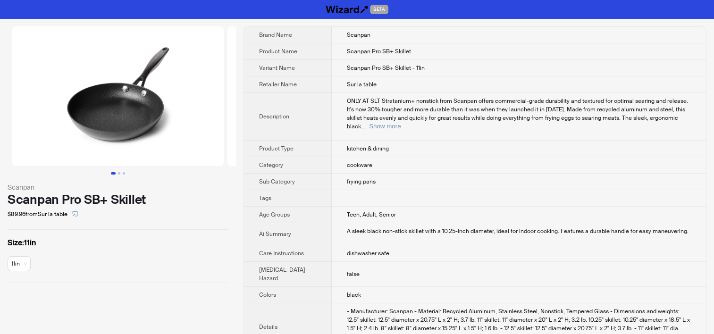
scroll to position [350, 0]
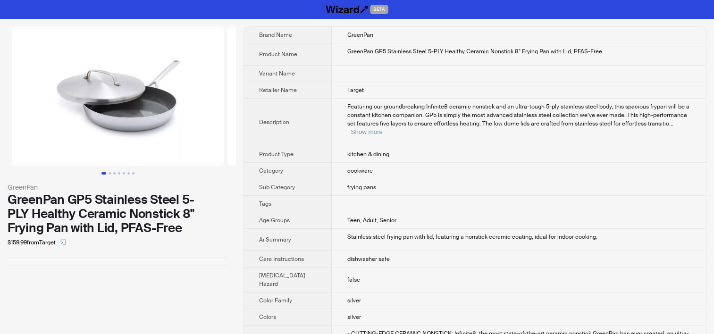
scroll to position [397, 0]
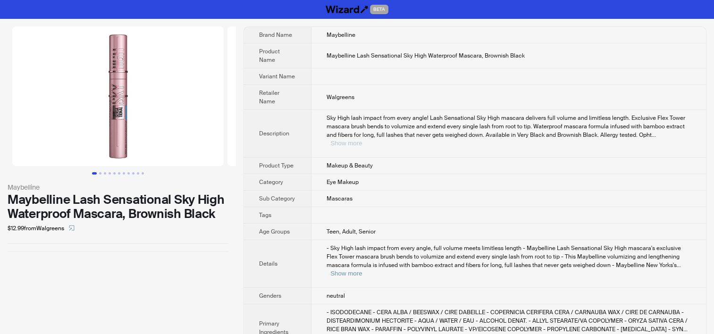
click at [362, 140] on button "Show more" at bounding box center [346, 143] width 32 height 7
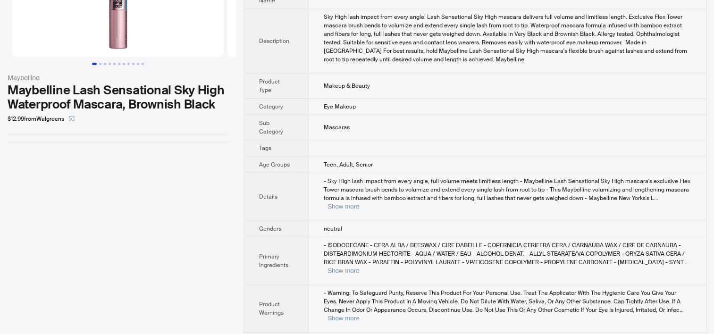
scroll to position [160, 0]
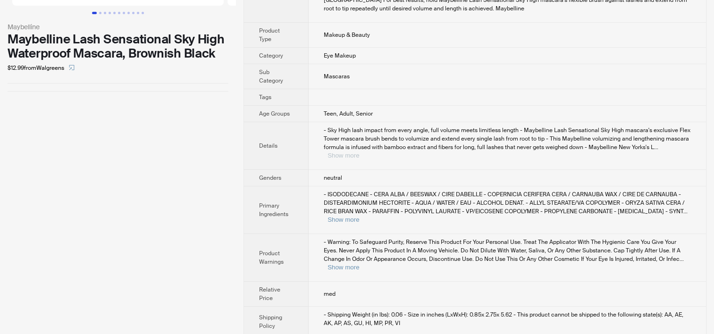
click at [359, 152] on button "Show more" at bounding box center [343, 155] width 32 height 7
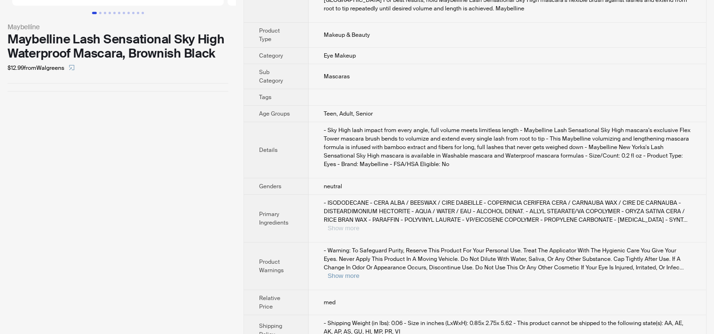
click at [359, 225] on button "Show more" at bounding box center [343, 228] width 32 height 7
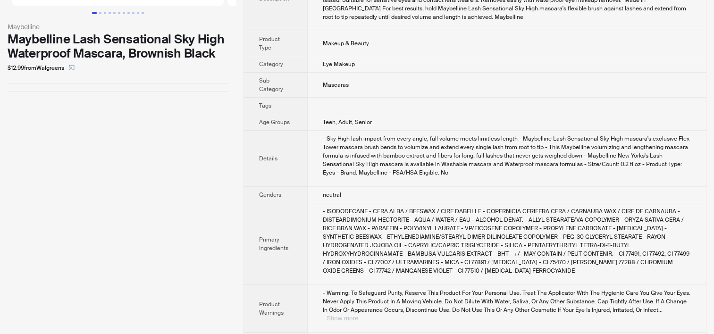
click at [358, 315] on button "Show more" at bounding box center [342, 318] width 32 height 7
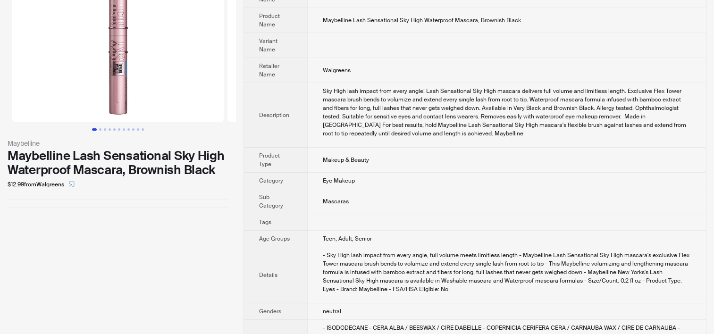
scroll to position [0, 0]
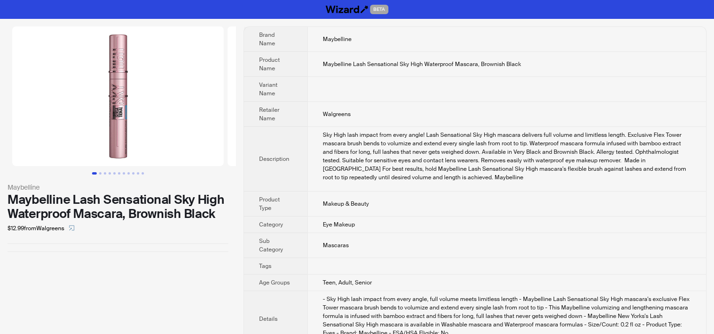
click at [353, 181] on td "Sky High lash impact from every angle! Lash Sensational Sky High mascara delive…" at bounding box center [506, 159] width 399 height 65
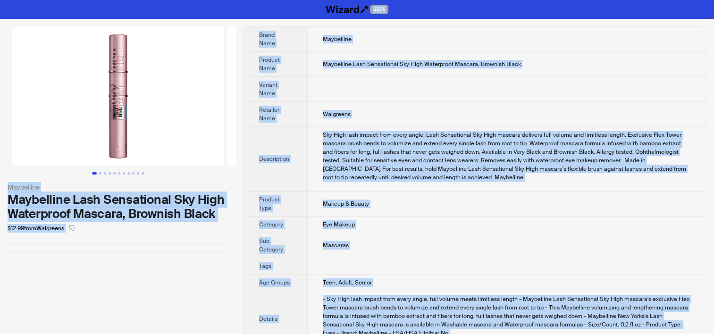
copy div "BETA Maybelline Maybelline Lash Sensational Sky High Waterproof Mascara, Browni…"
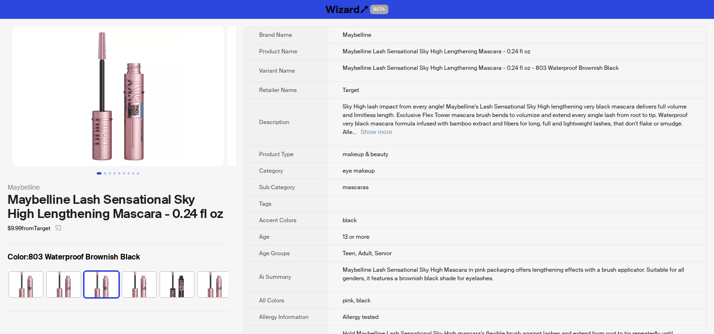
scroll to position [0, 62]
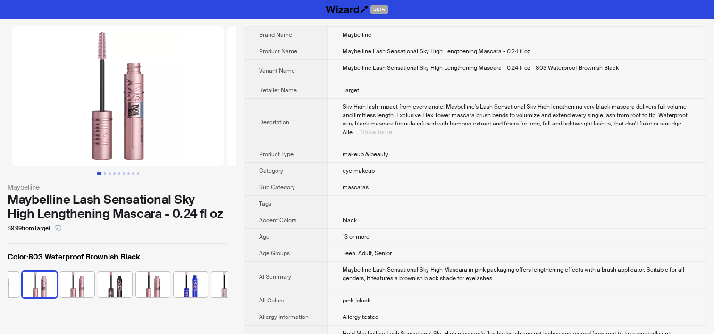
click at [392, 128] on button "Show more" at bounding box center [376, 131] width 32 height 7
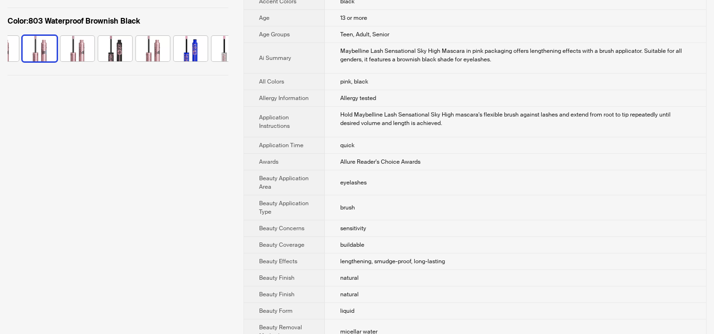
scroll to position [0, 0]
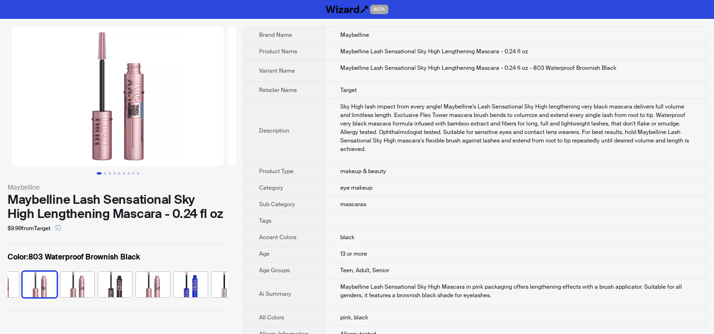
click at [325, 192] on td "eye makeup" at bounding box center [515, 188] width 381 height 17
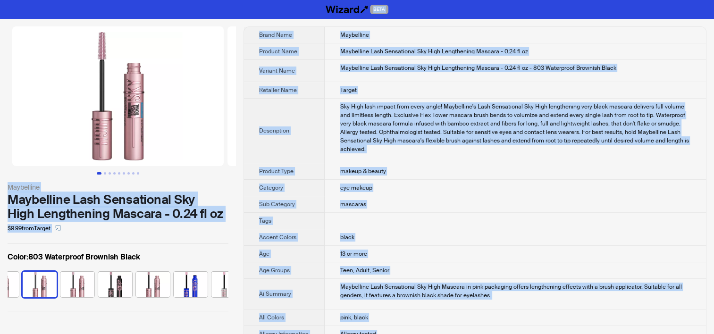
copy div "BETA Maybelline Maybelline Lash Sensational Sky High Lengthening Mascara - 0.24…"
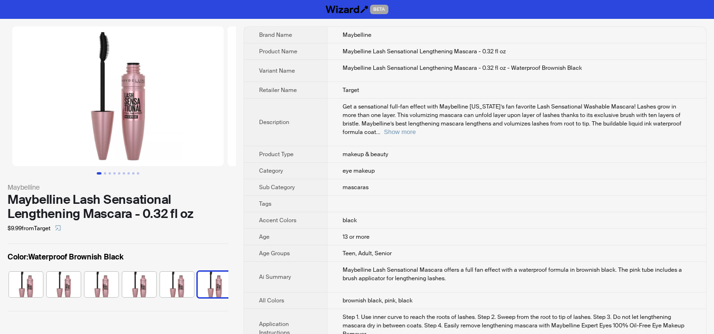
scroll to position [0, 6]
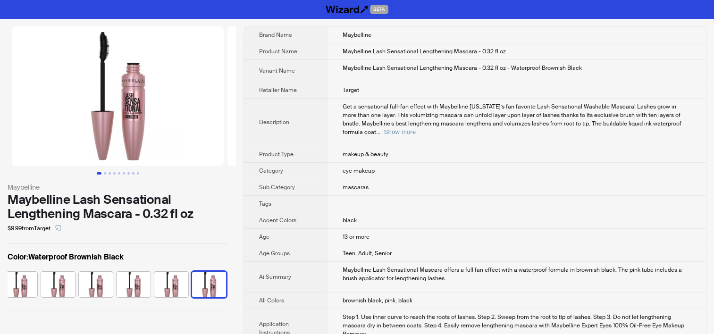
click at [373, 229] on td "13 or more" at bounding box center [516, 237] width 379 height 17
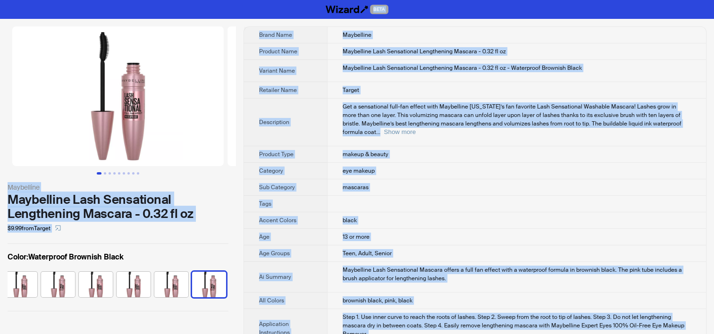
copy div "BETA Maybelline Maybelline Lash Sensational Lengthening Mascara - 0.32 fl oz $9…"
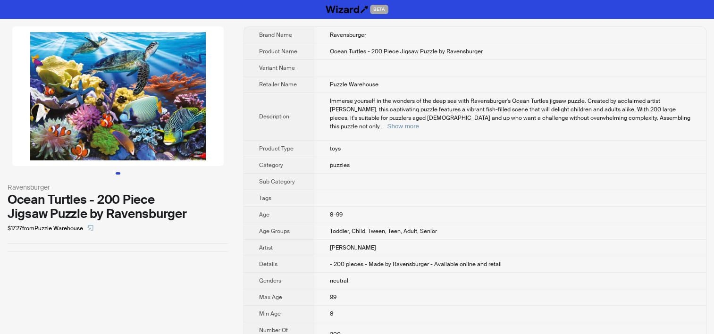
click at [426, 211] on td "8-99" at bounding box center [510, 215] width 392 height 17
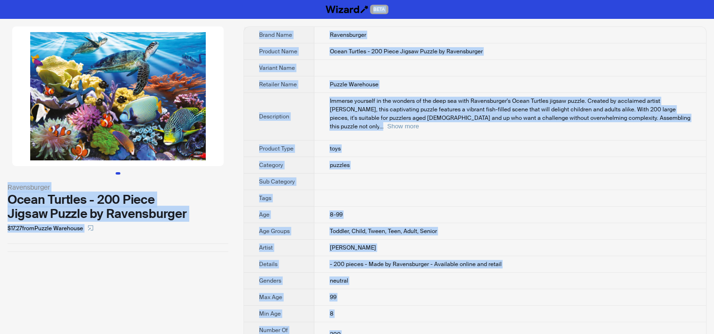
copy div "BETA Ravensburger Ocean Turtles - 200 Piece Jigsaw Puzzle by Ravensburger $17.2…"
click at [324, 83] on td "Puzzle Warehouse" at bounding box center [510, 84] width 392 height 17
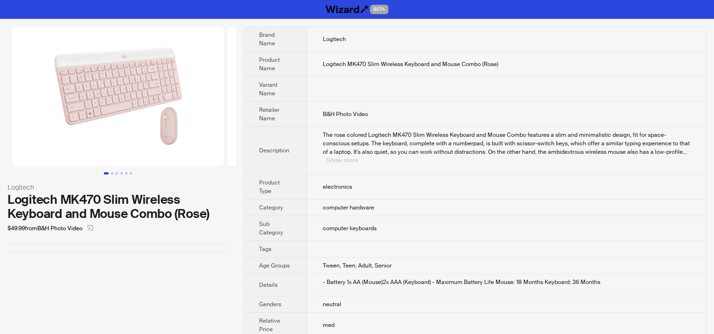
click at [358, 157] on button "Show more" at bounding box center [342, 160] width 32 height 7
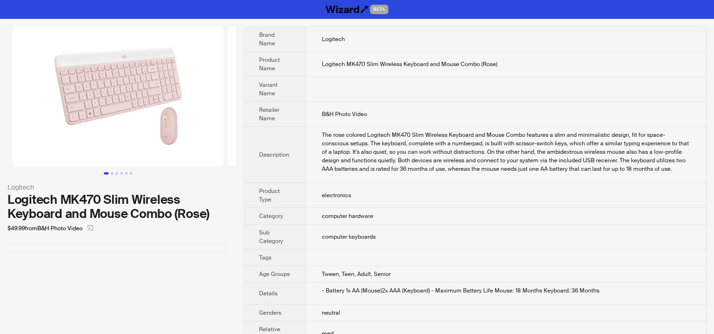
click at [386, 133] on div "The rose colored Logitech MK470 Slim Wireless Keyboard and Mouse Combo features…" at bounding box center [505, 152] width 369 height 42
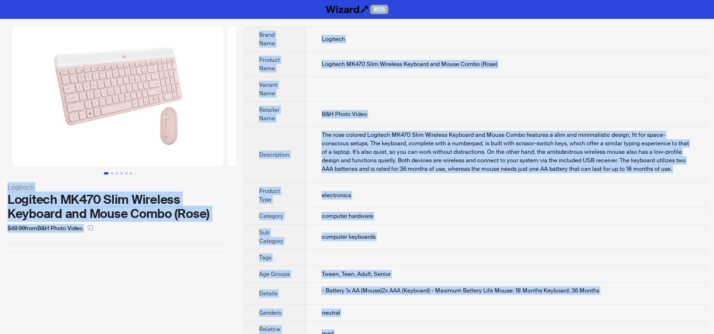
copy div "BETA Logitech Logitech MK470 Slim Wireless Keyboard and Mouse Combo (Rose) $49.…"
